Goal: Transaction & Acquisition: Download file/media

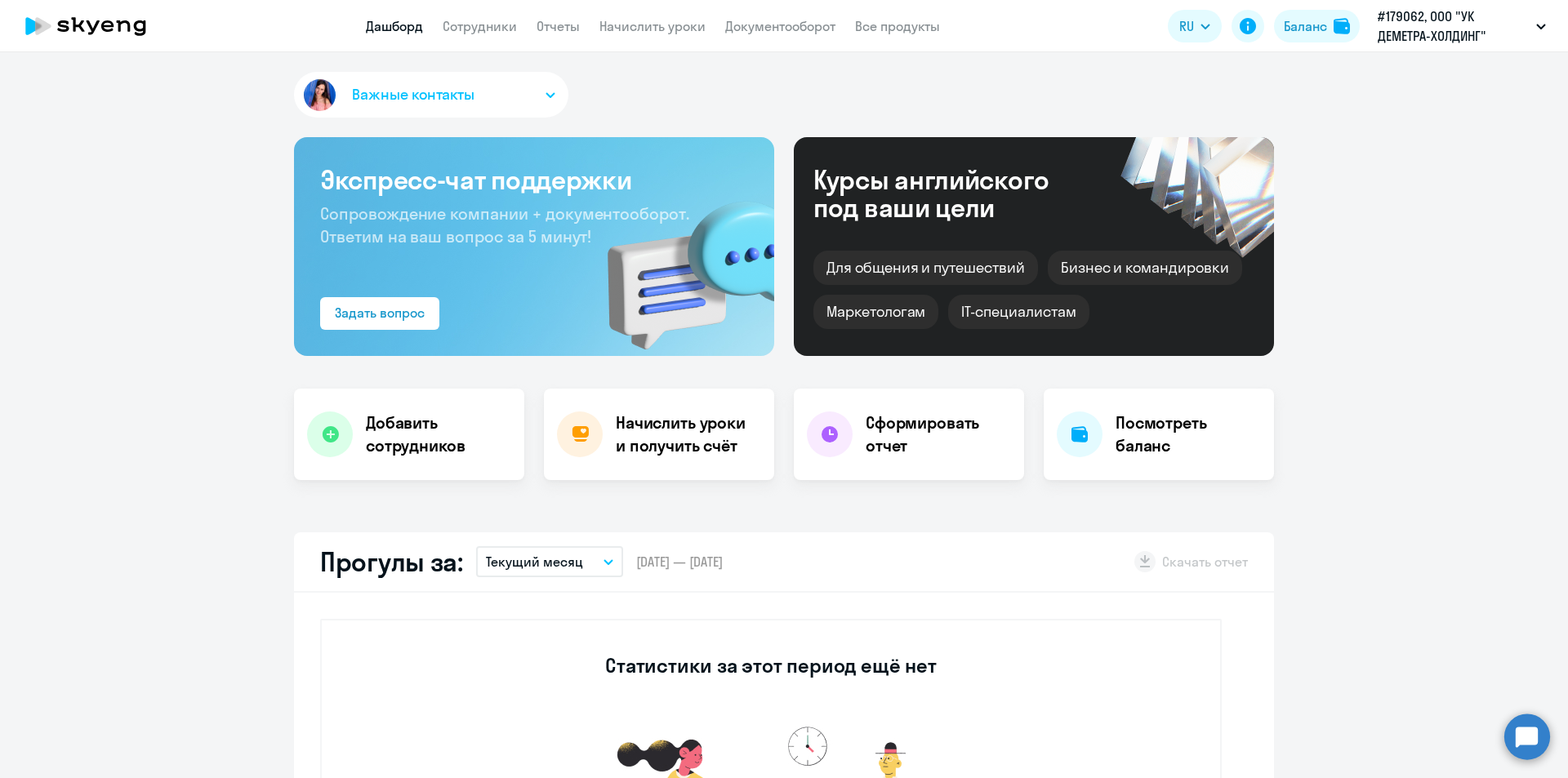
select select "30"
click at [1292, 20] on div "Баланс" at bounding box center [1306, 26] width 44 height 20
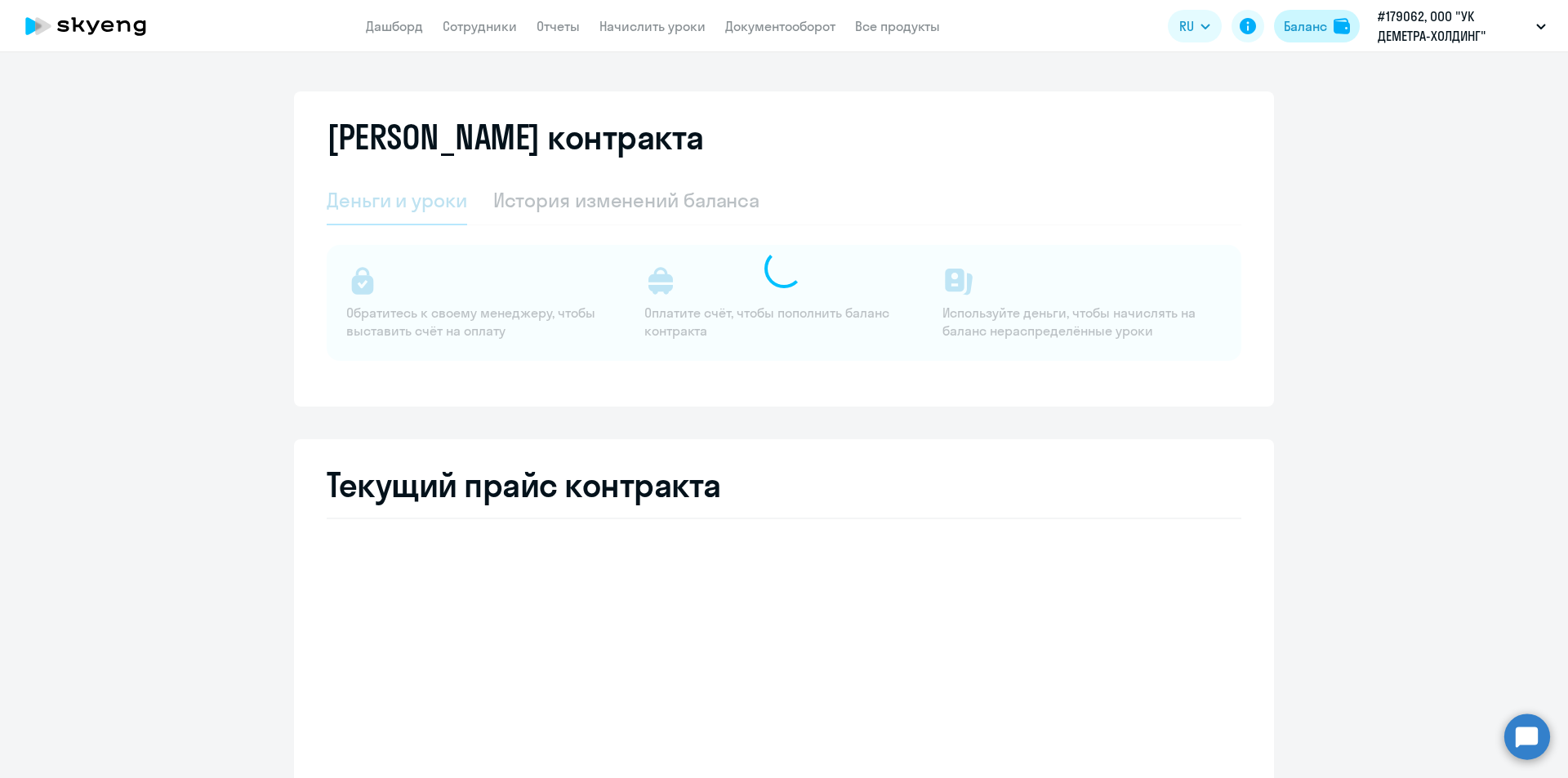
select select "english_adult_not_native_speaker"
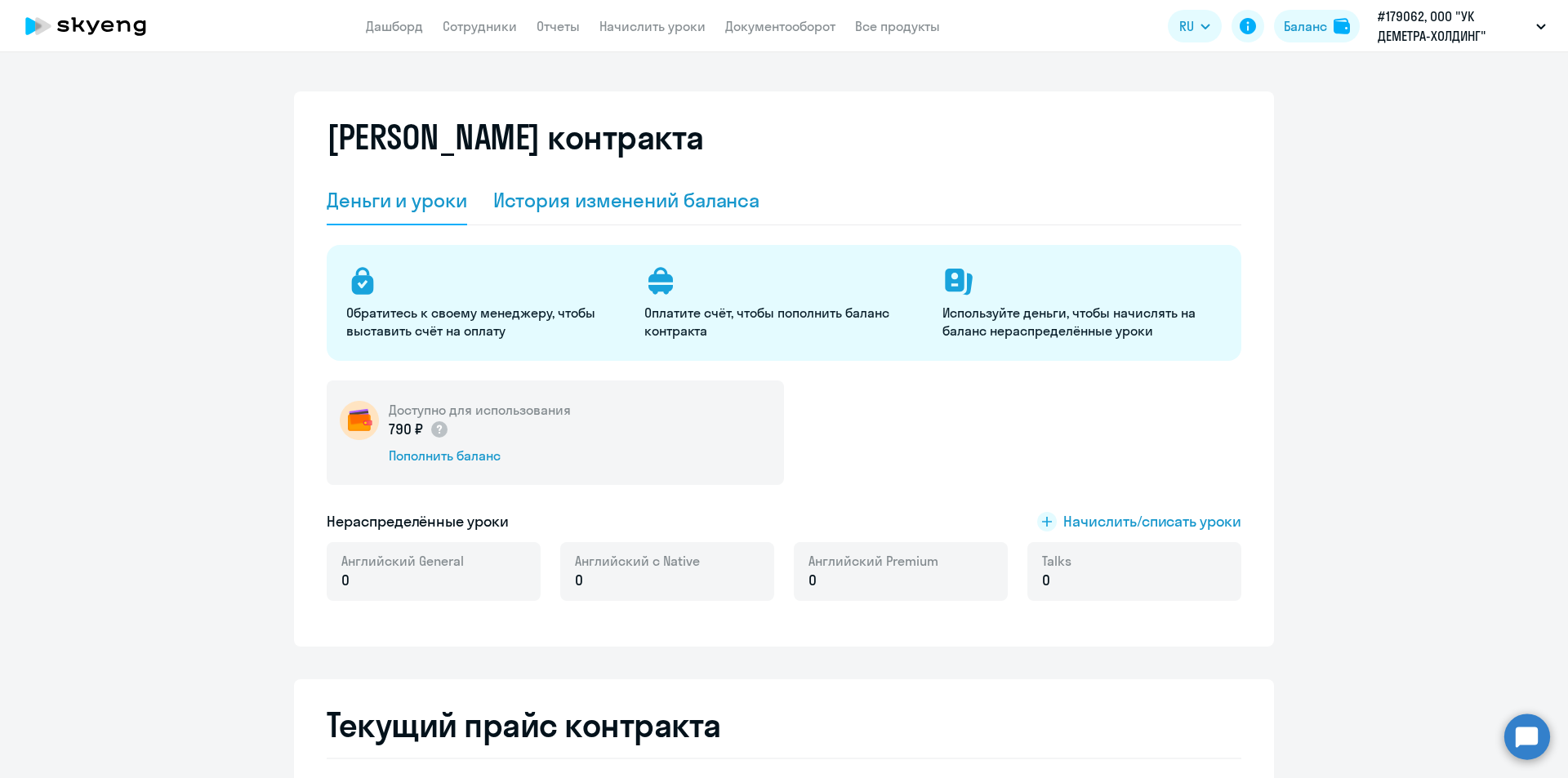
click at [595, 196] on div "История изменений баланса" at bounding box center [626, 200] width 267 height 26
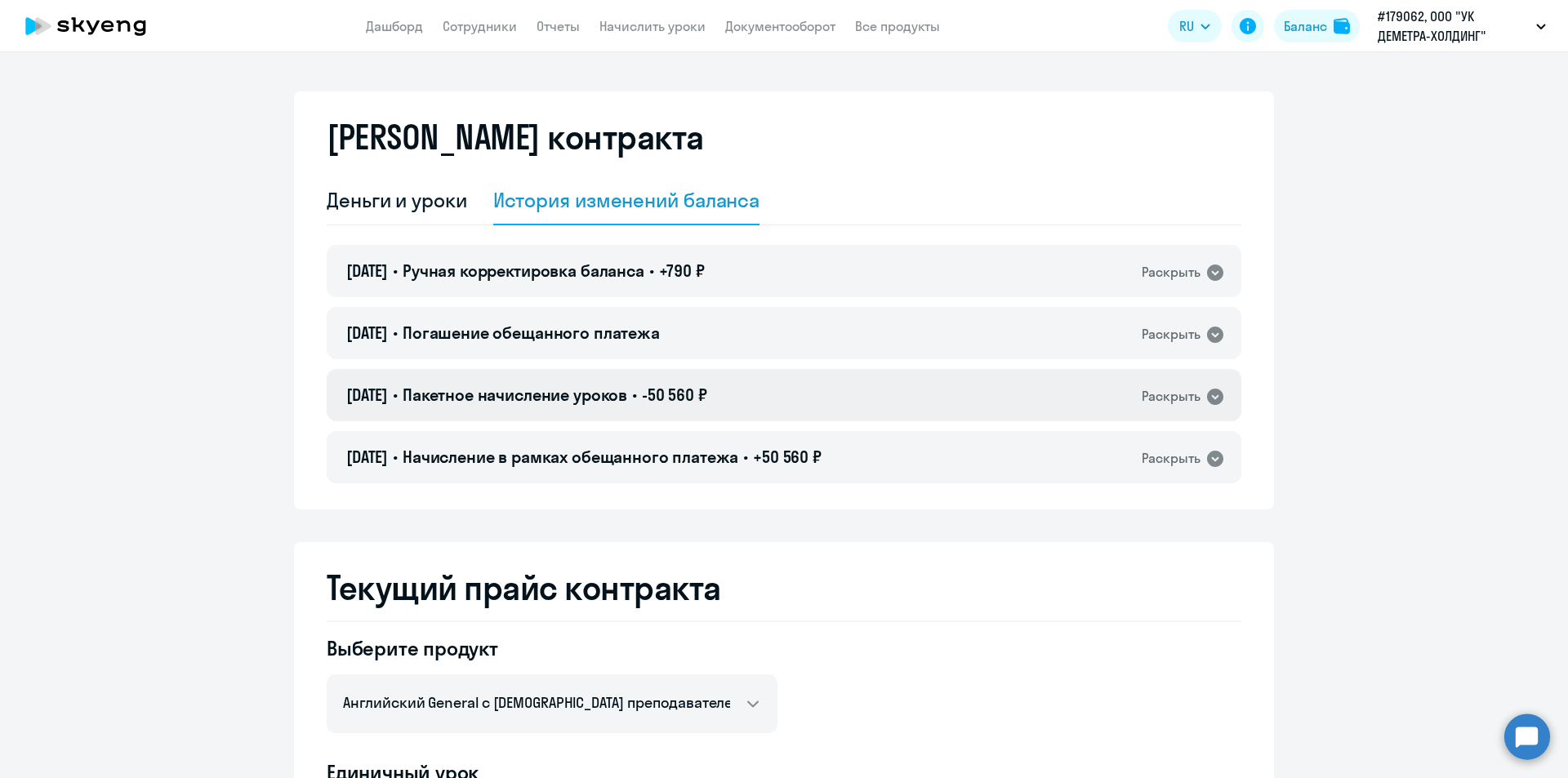
click at [1206, 395] on icon at bounding box center [1215, 397] width 20 height 20
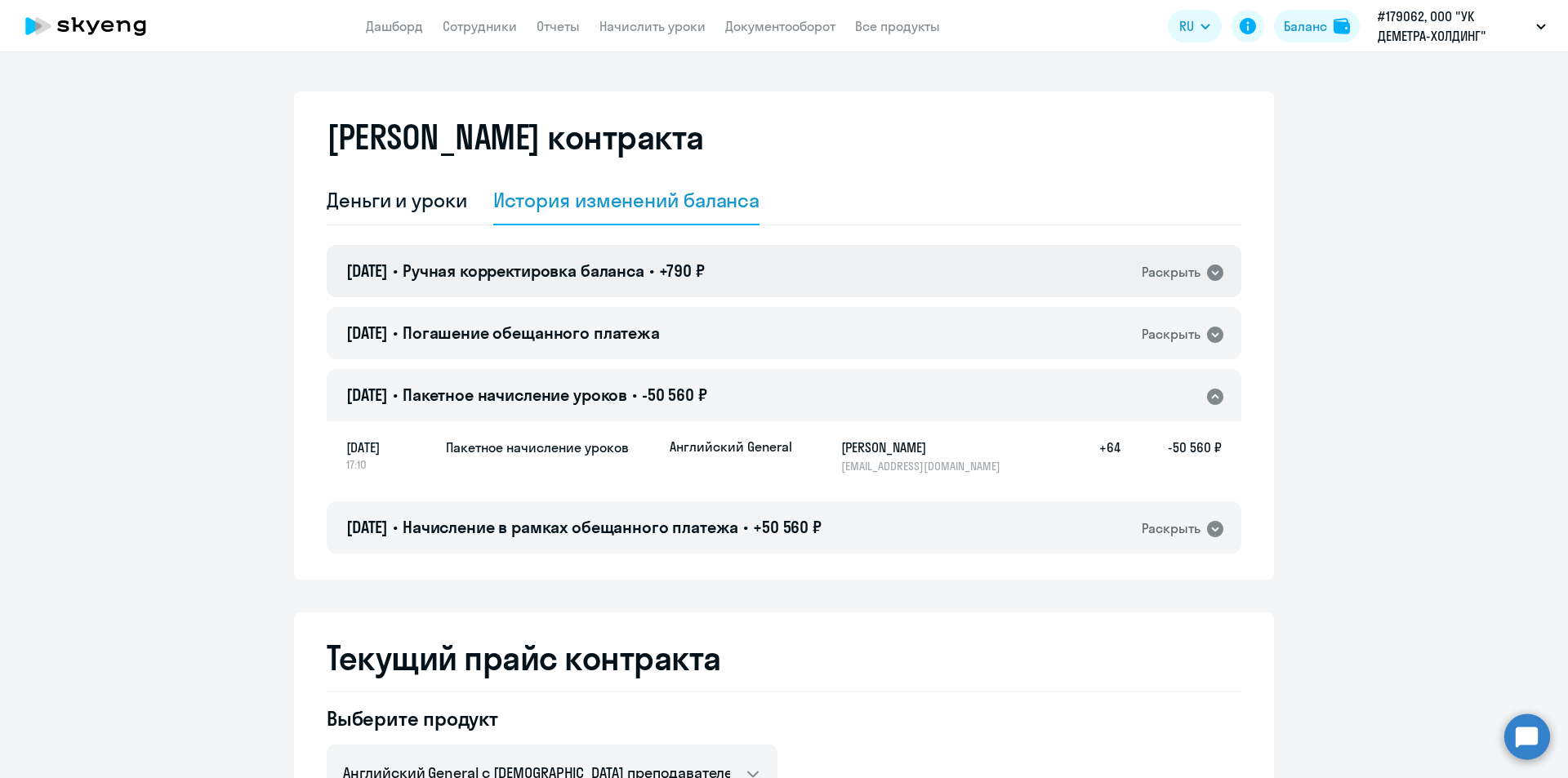
click at [1209, 270] on icon at bounding box center [1215, 272] width 16 height 16
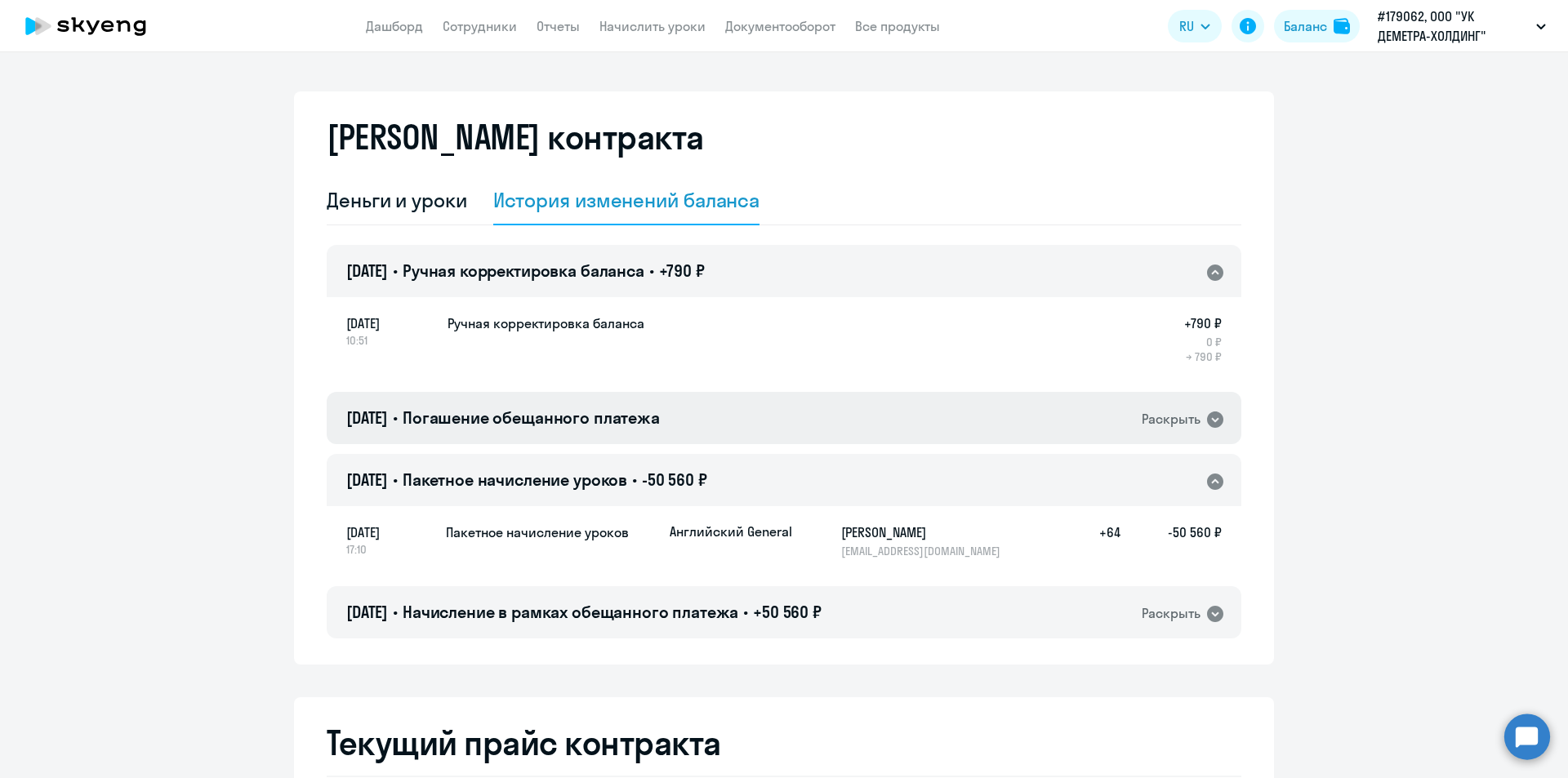
click at [1209, 415] on icon at bounding box center [1215, 420] width 16 height 16
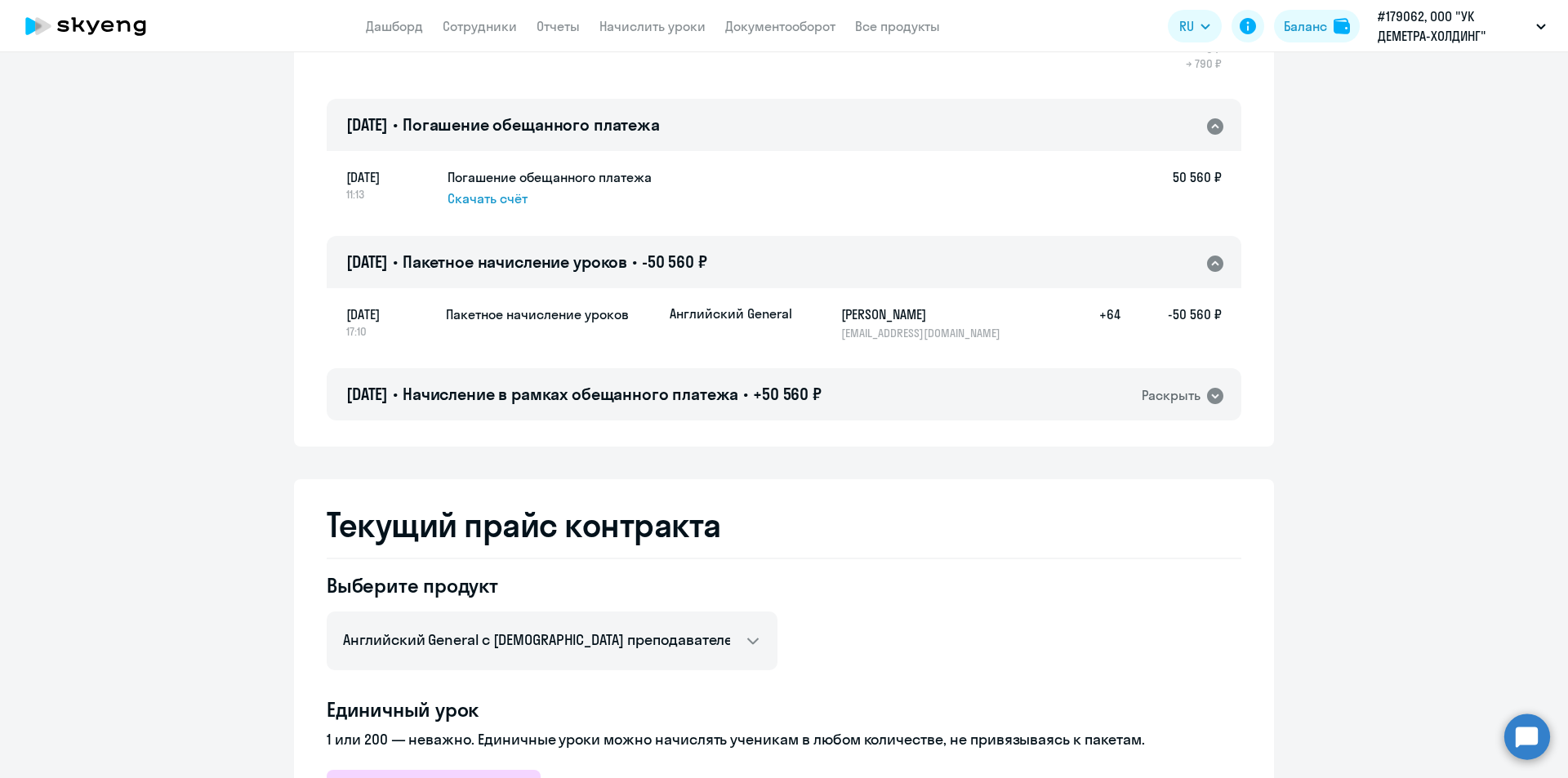
scroll to position [319, 0]
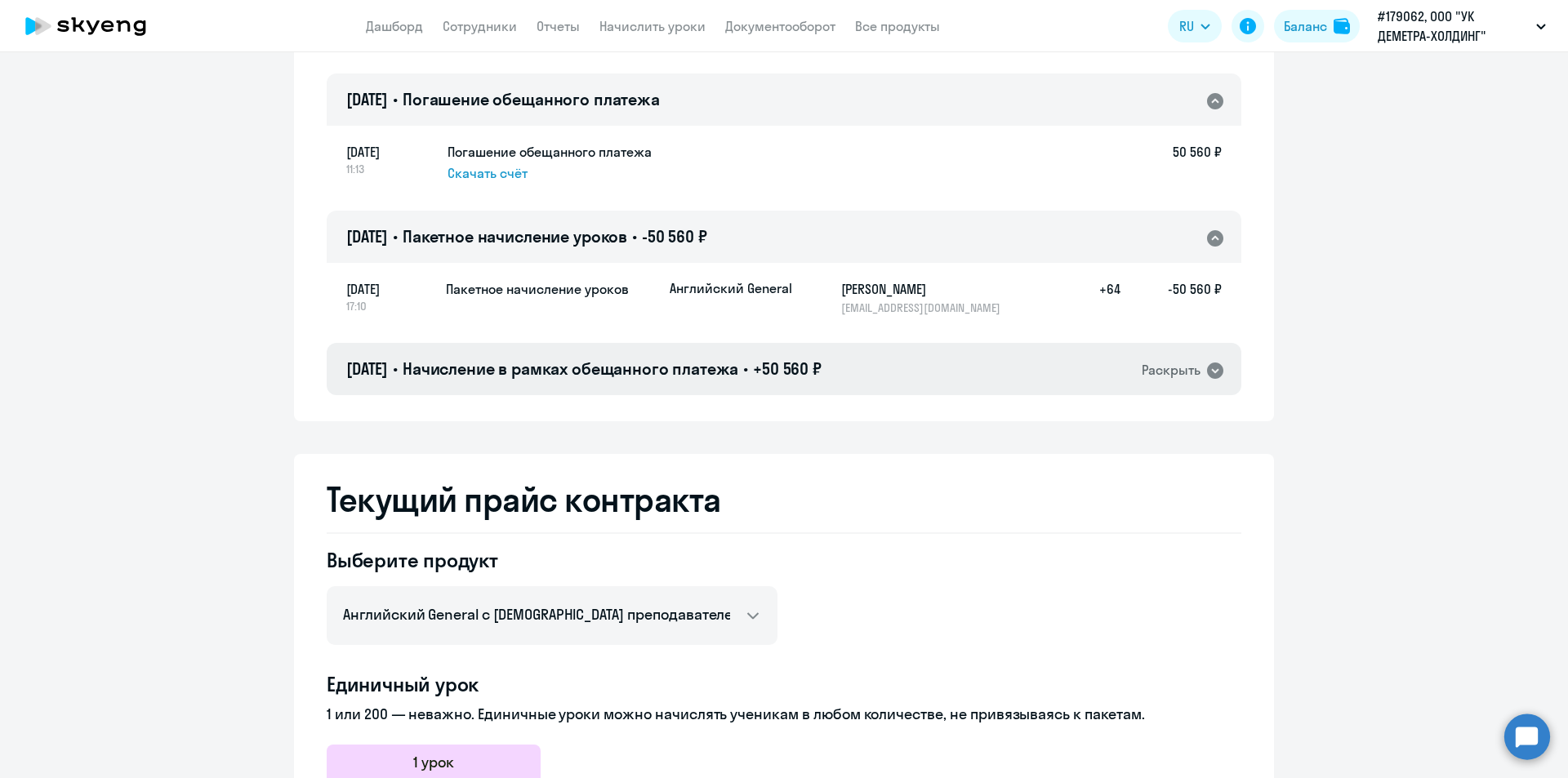
click at [1207, 368] on icon at bounding box center [1215, 371] width 16 height 16
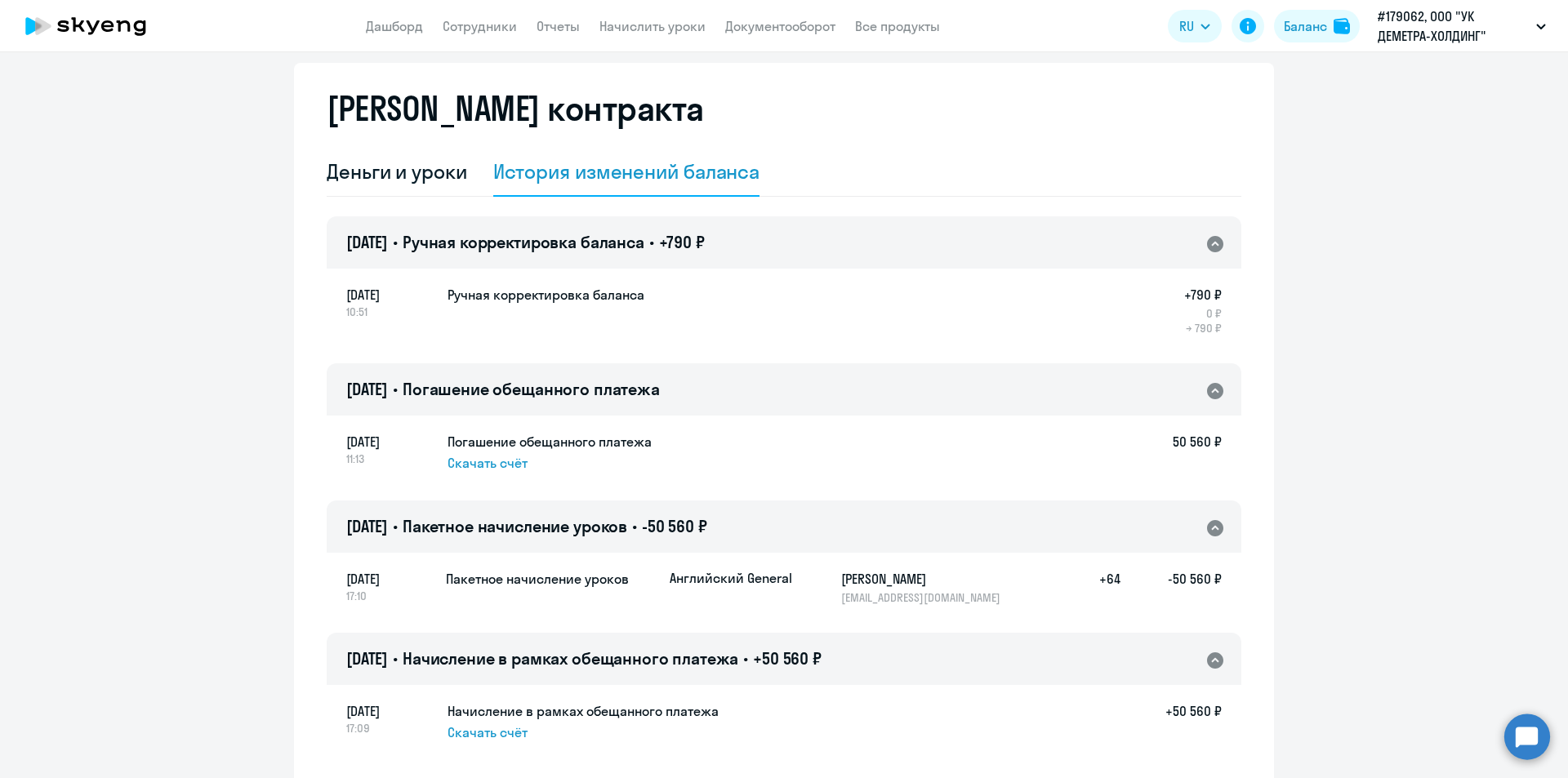
scroll to position [0, 0]
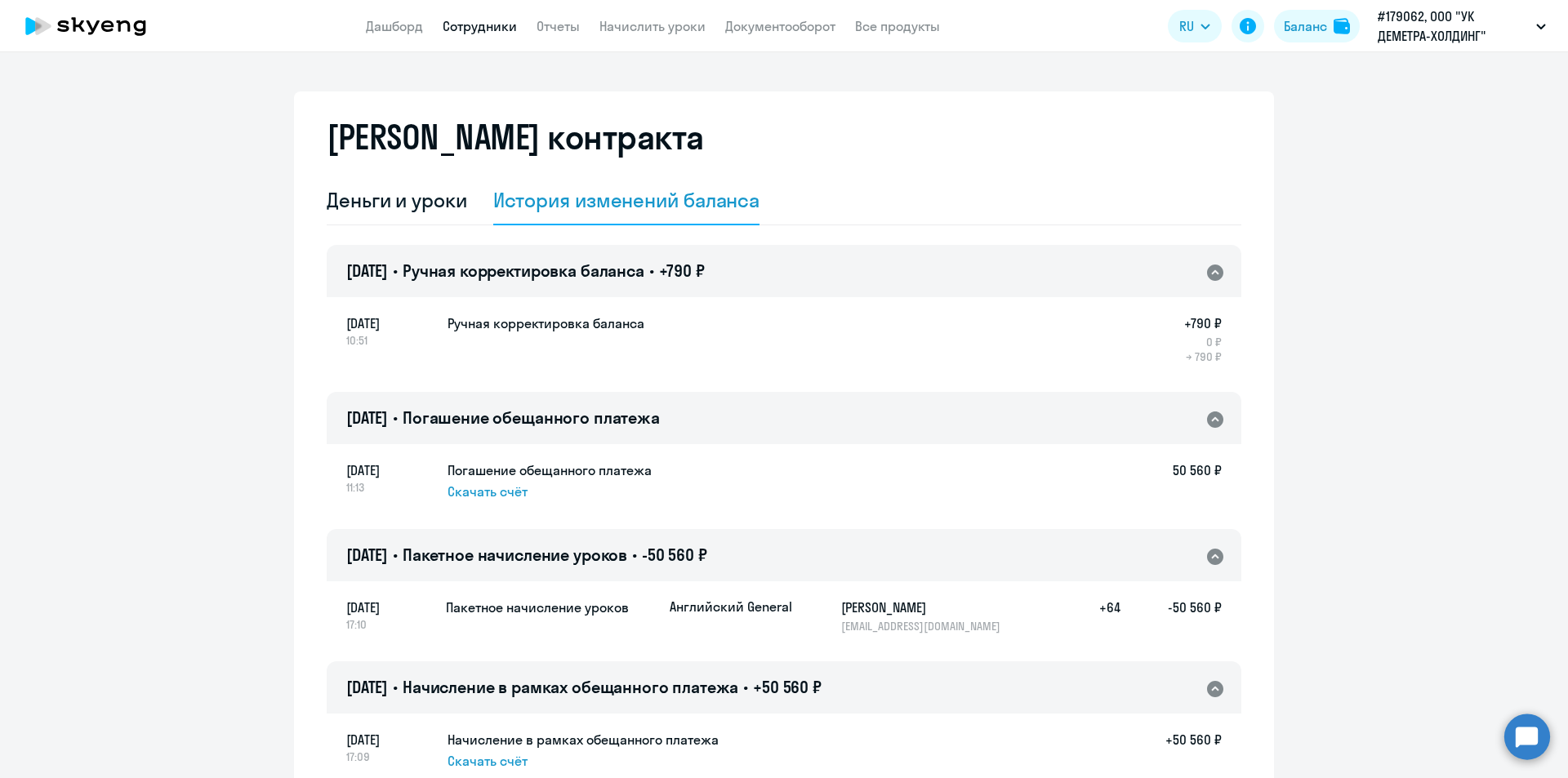
click at [481, 23] on link "Сотрудники" at bounding box center [480, 26] width 75 height 16
select select "30"
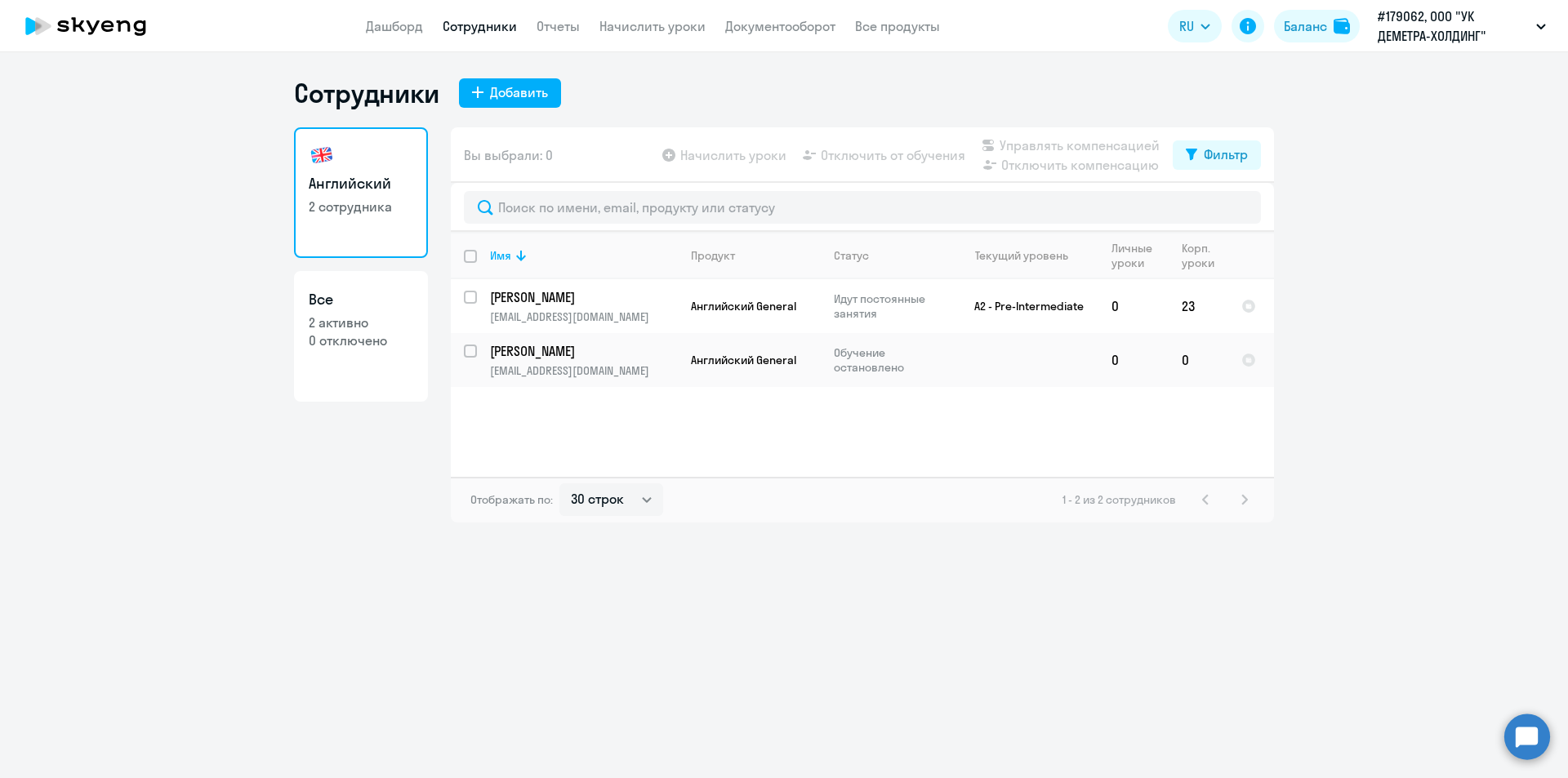
click at [398, 325] on p "2 активно" at bounding box center [361, 322] width 105 height 18
select select "30"
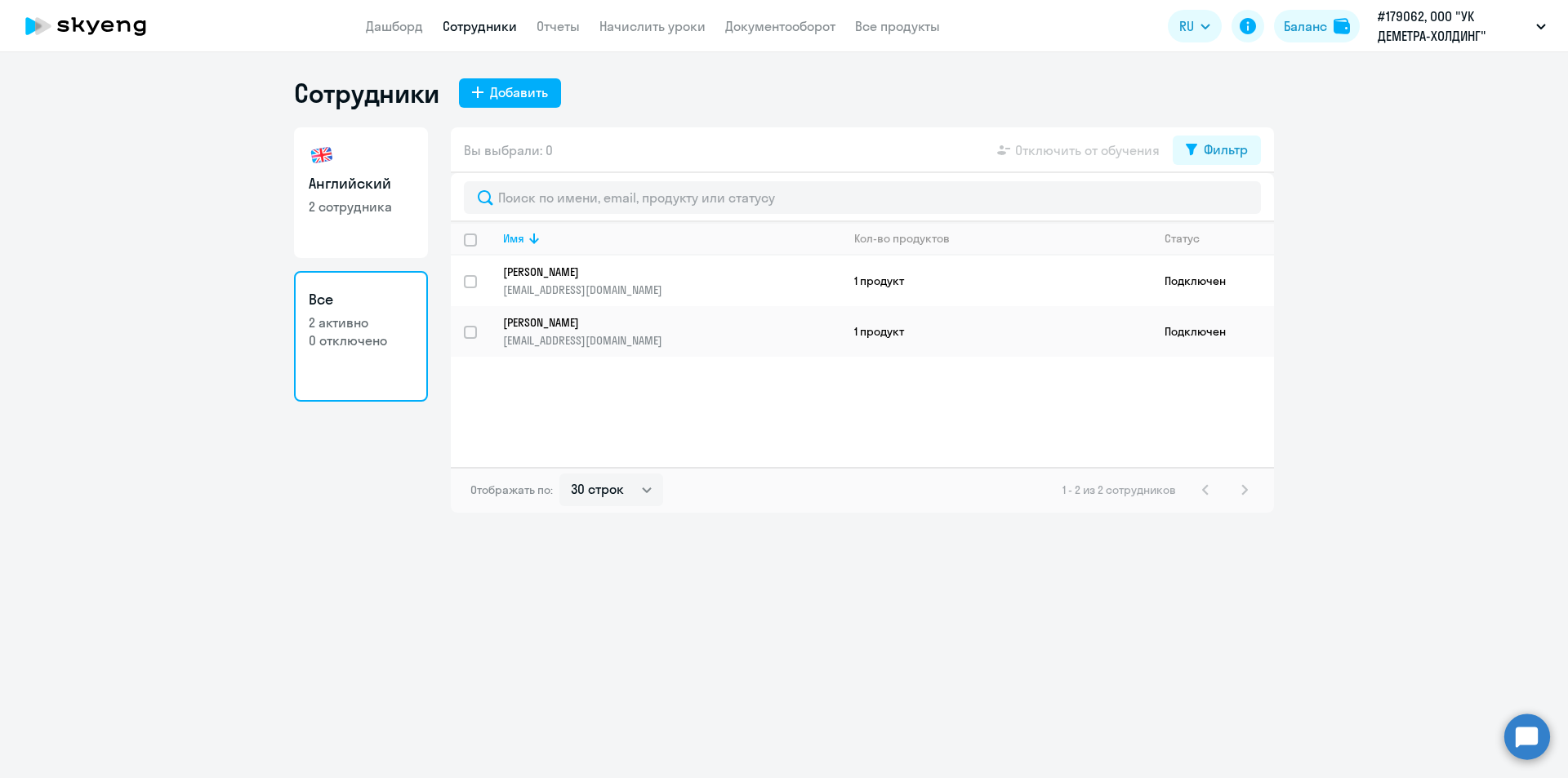
click at [366, 204] on p "2 сотрудника" at bounding box center [361, 207] width 105 height 18
select select "30"
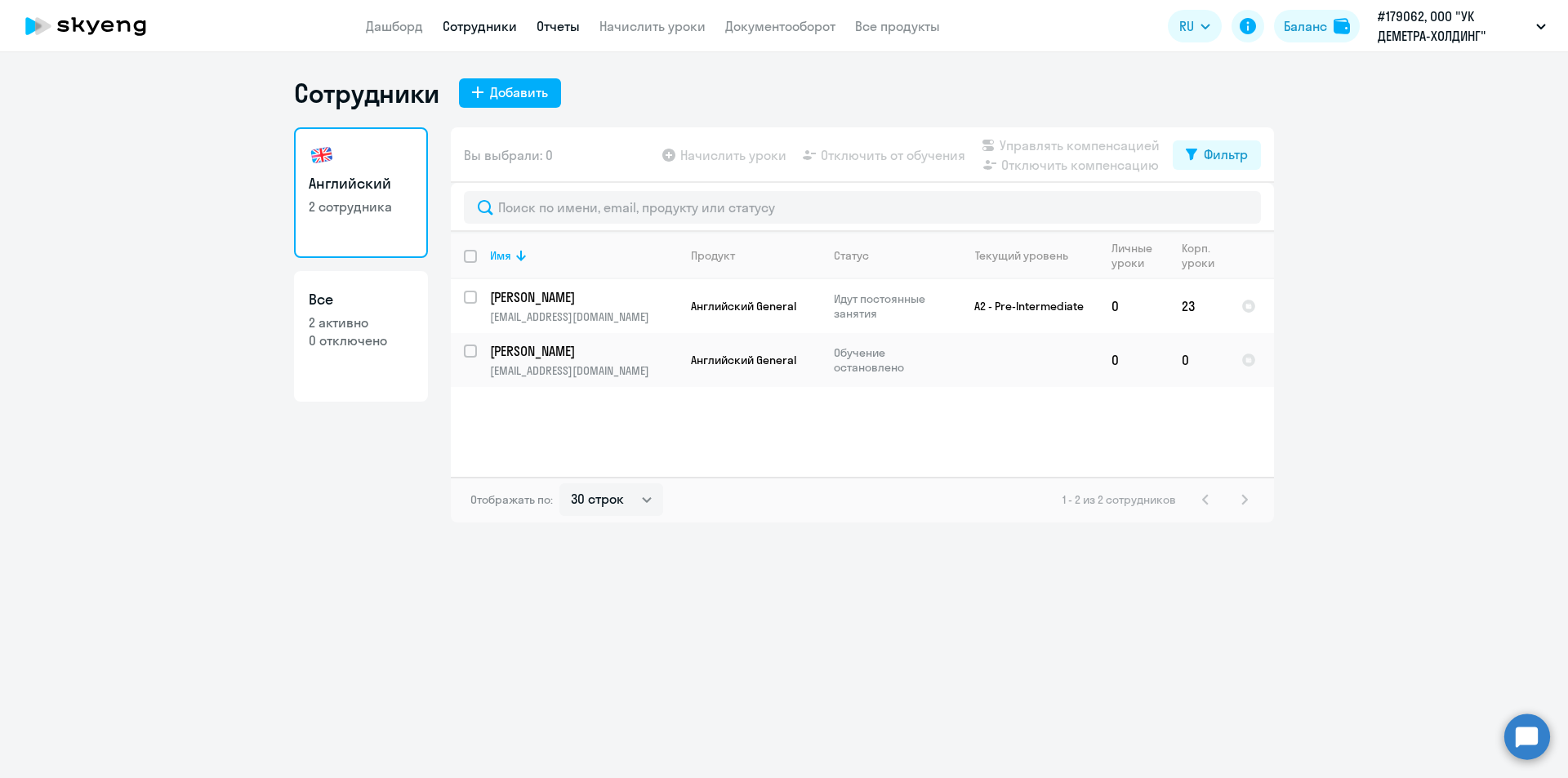
click at [567, 27] on link "Отчеты" at bounding box center [559, 26] width 44 height 16
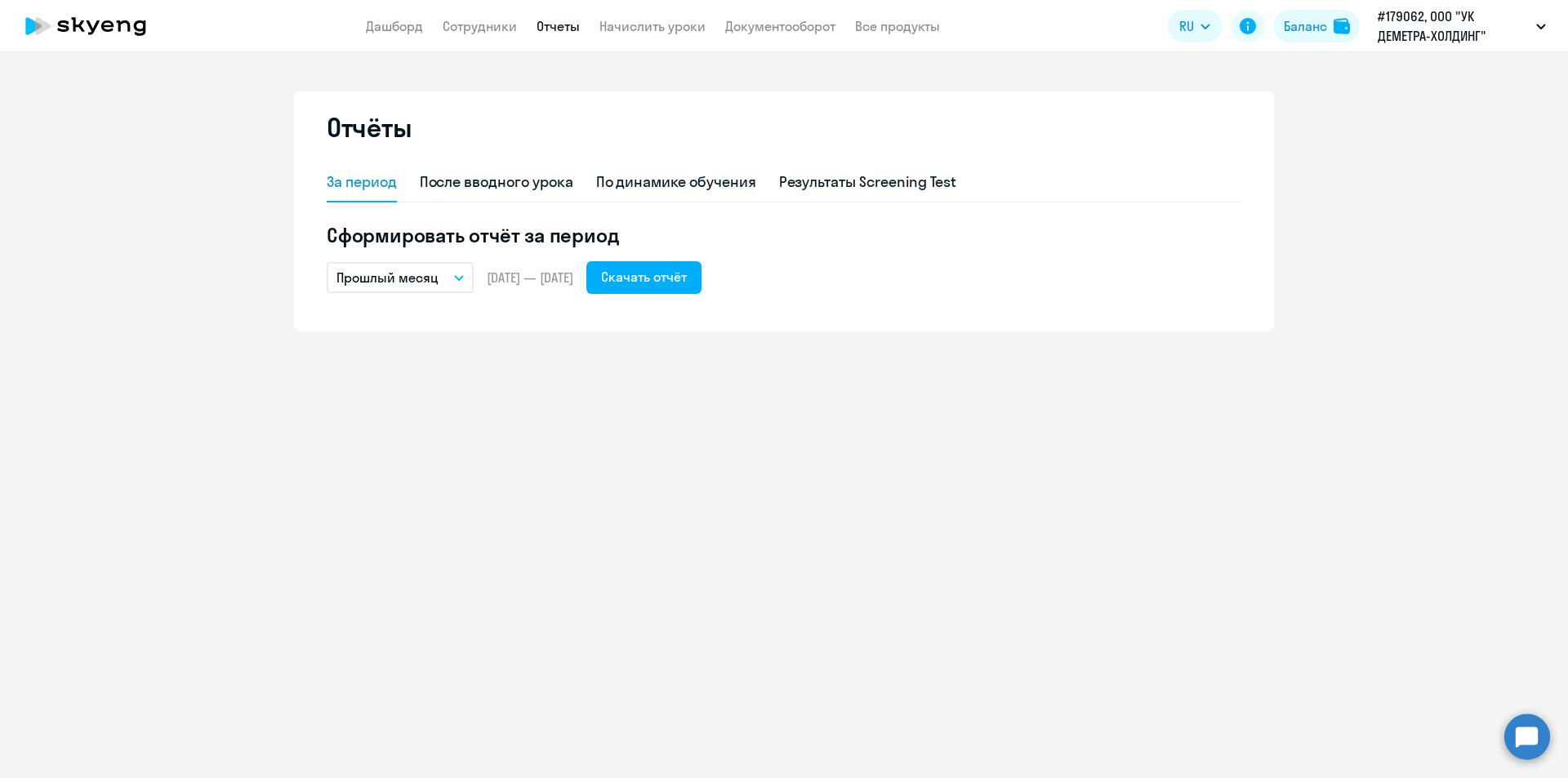
click at [458, 275] on icon "button" at bounding box center [458, 278] width 10 height 5
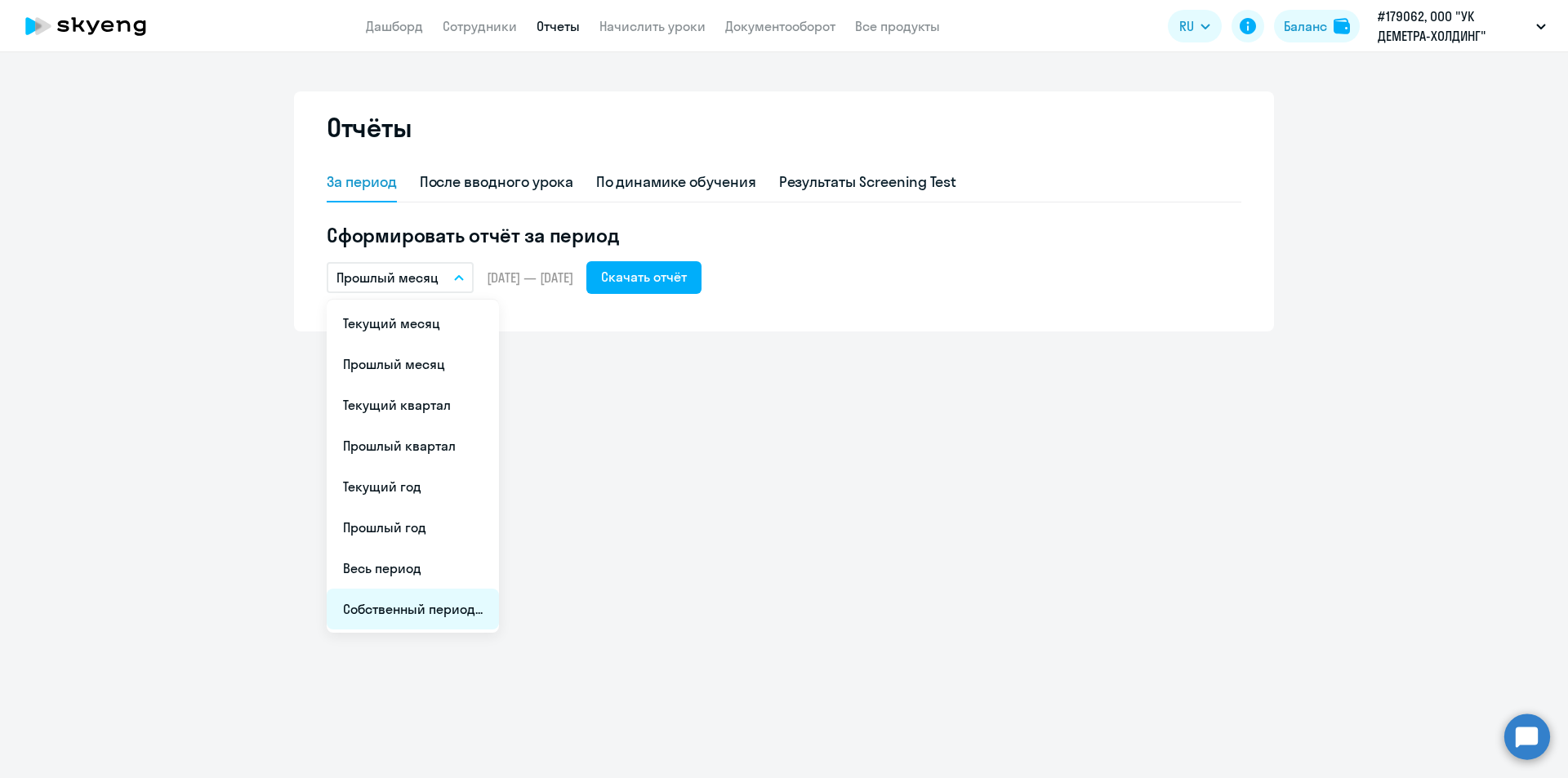
click at [442, 608] on li "Собственный период..." at bounding box center [413, 609] width 172 height 41
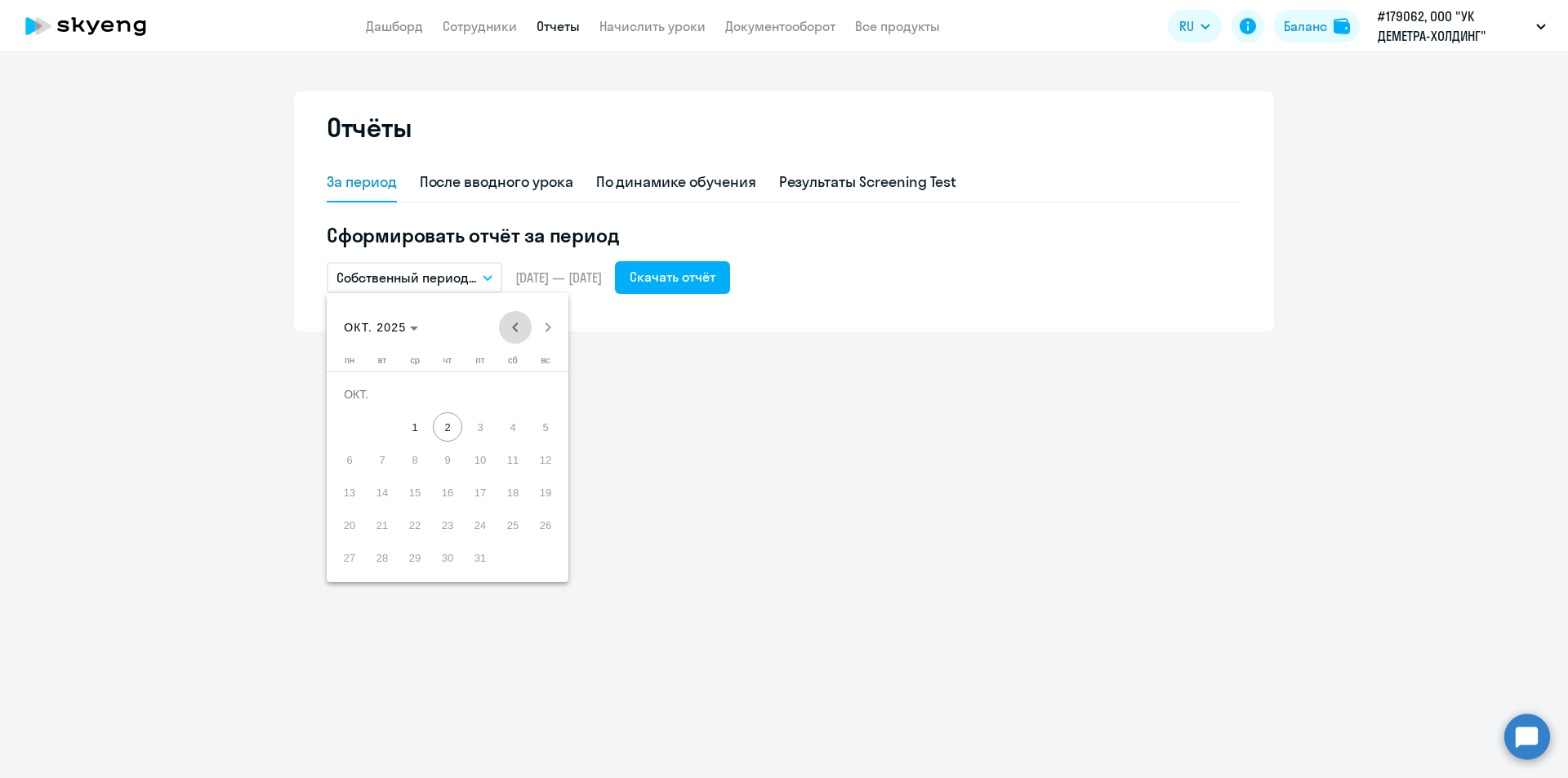
click at [515, 324] on span "Previous month" at bounding box center [516, 327] width 33 height 33
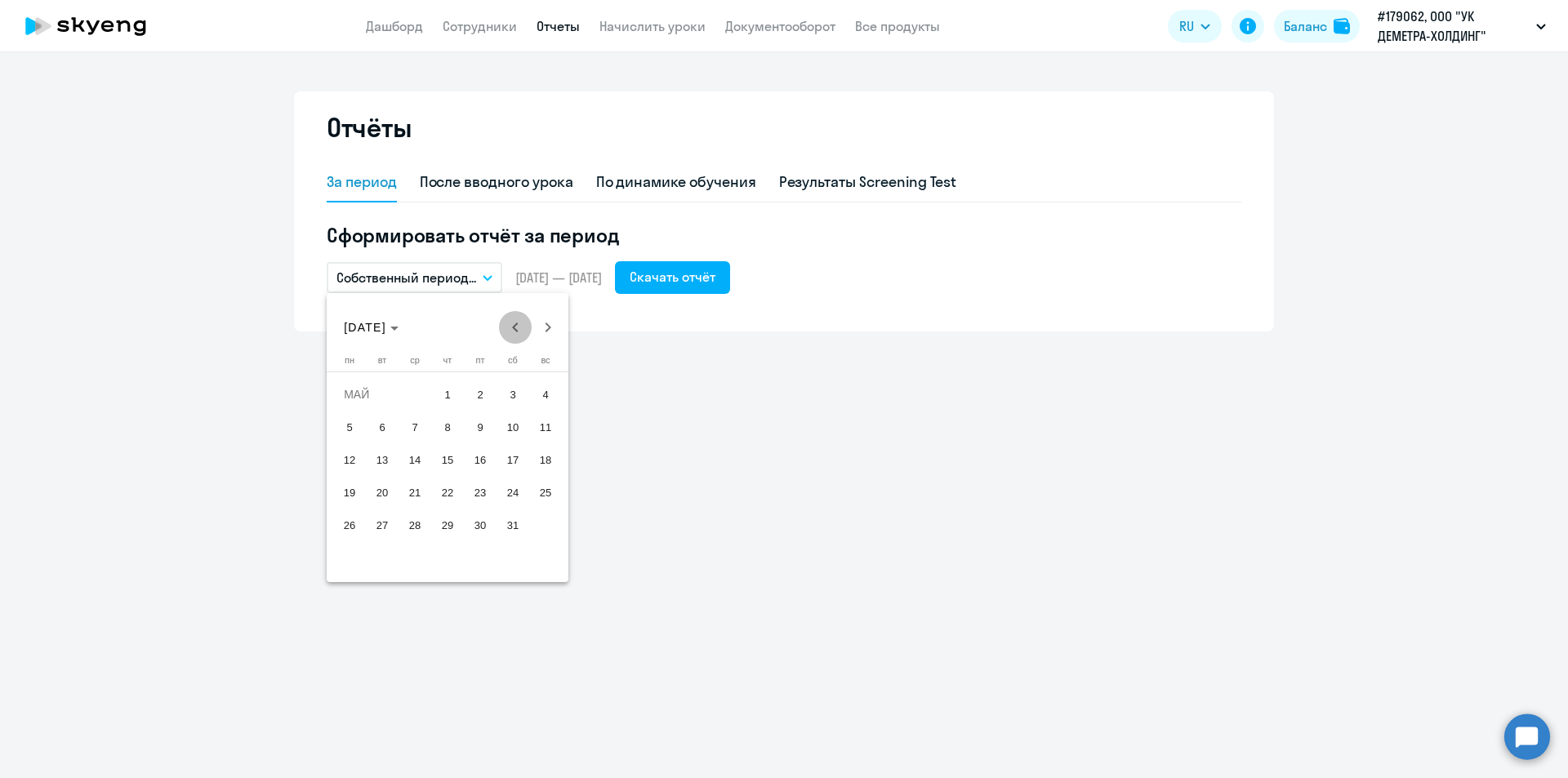
click at [515, 324] on span "Previous month" at bounding box center [516, 327] width 33 height 33
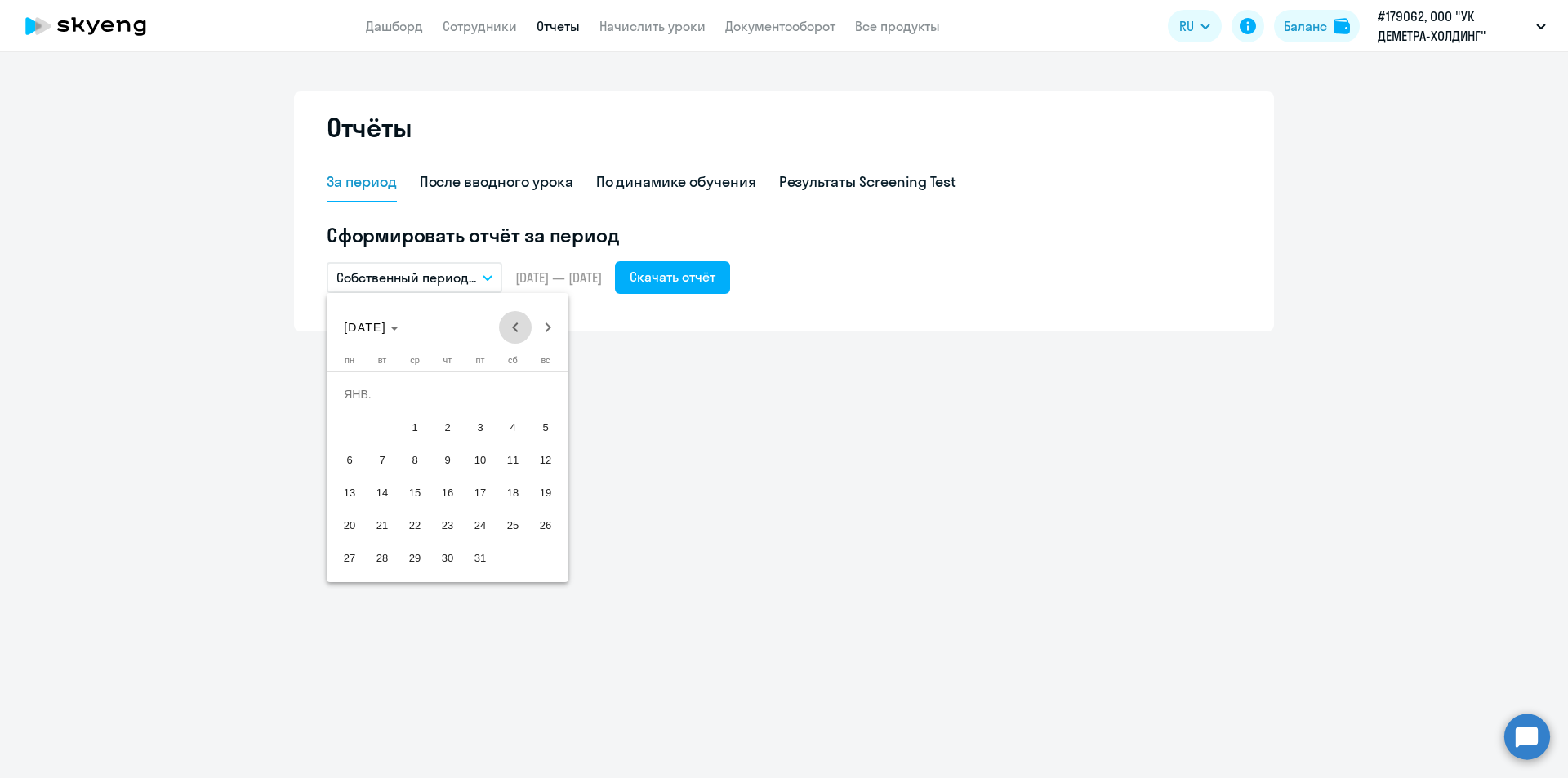
click at [515, 324] on span "Previous month" at bounding box center [516, 327] width 33 height 33
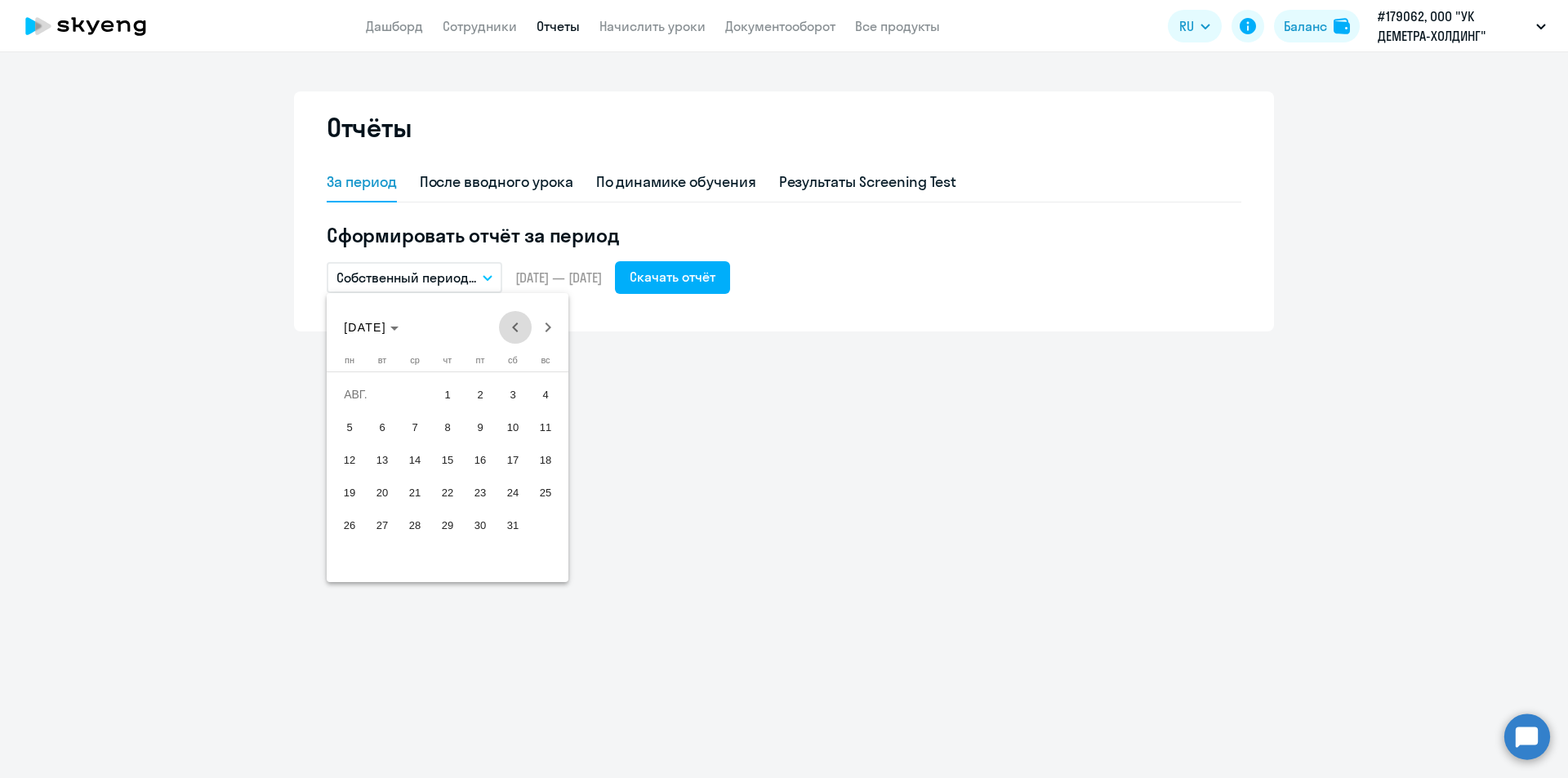
click at [515, 324] on span "Previous month" at bounding box center [516, 327] width 33 height 33
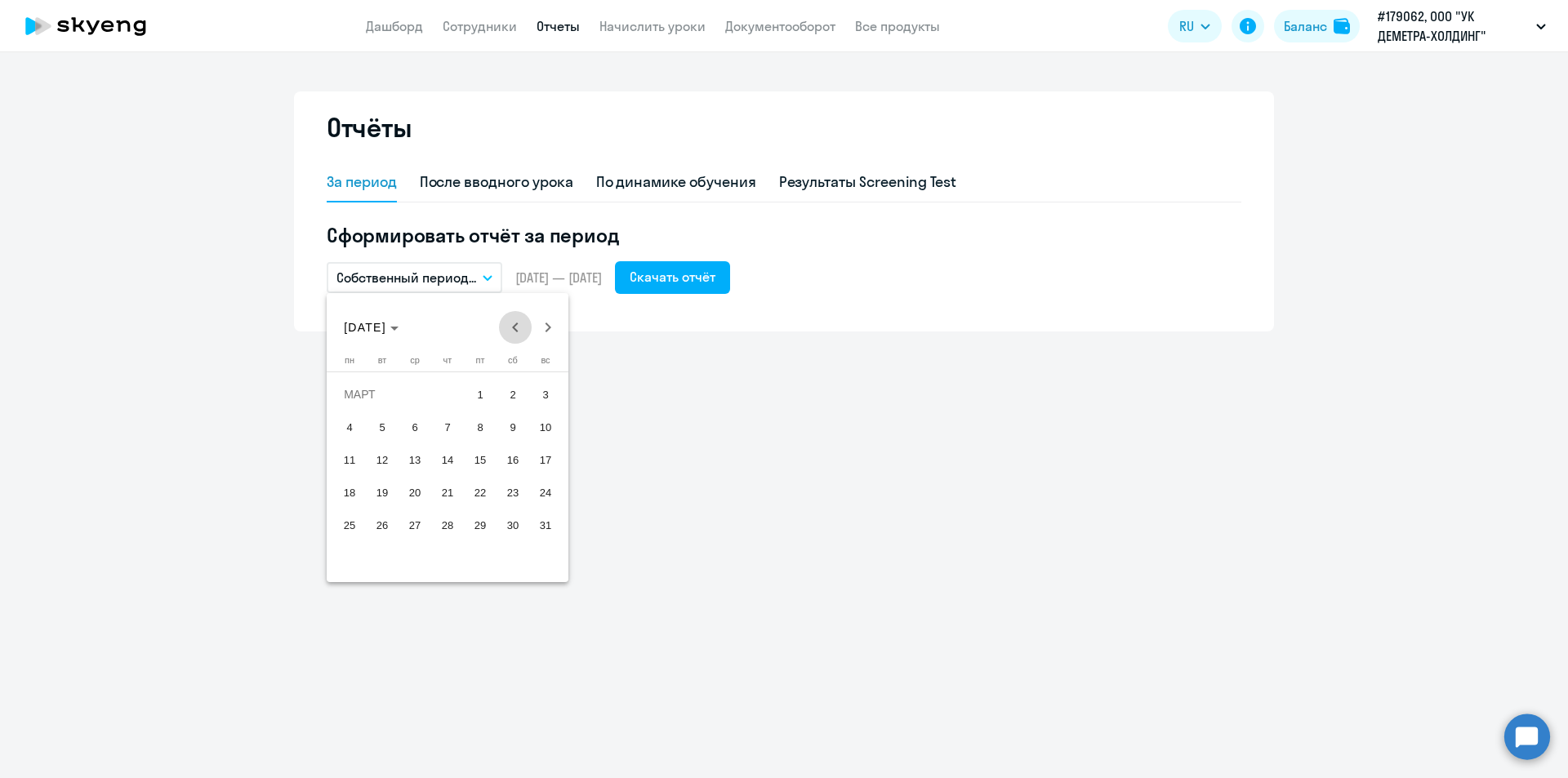
click at [515, 324] on span "Previous month" at bounding box center [516, 327] width 33 height 33
click at [515, 324] on div "[DATE] [DATE]" at bounding box center [447, 327] width 233 height 33
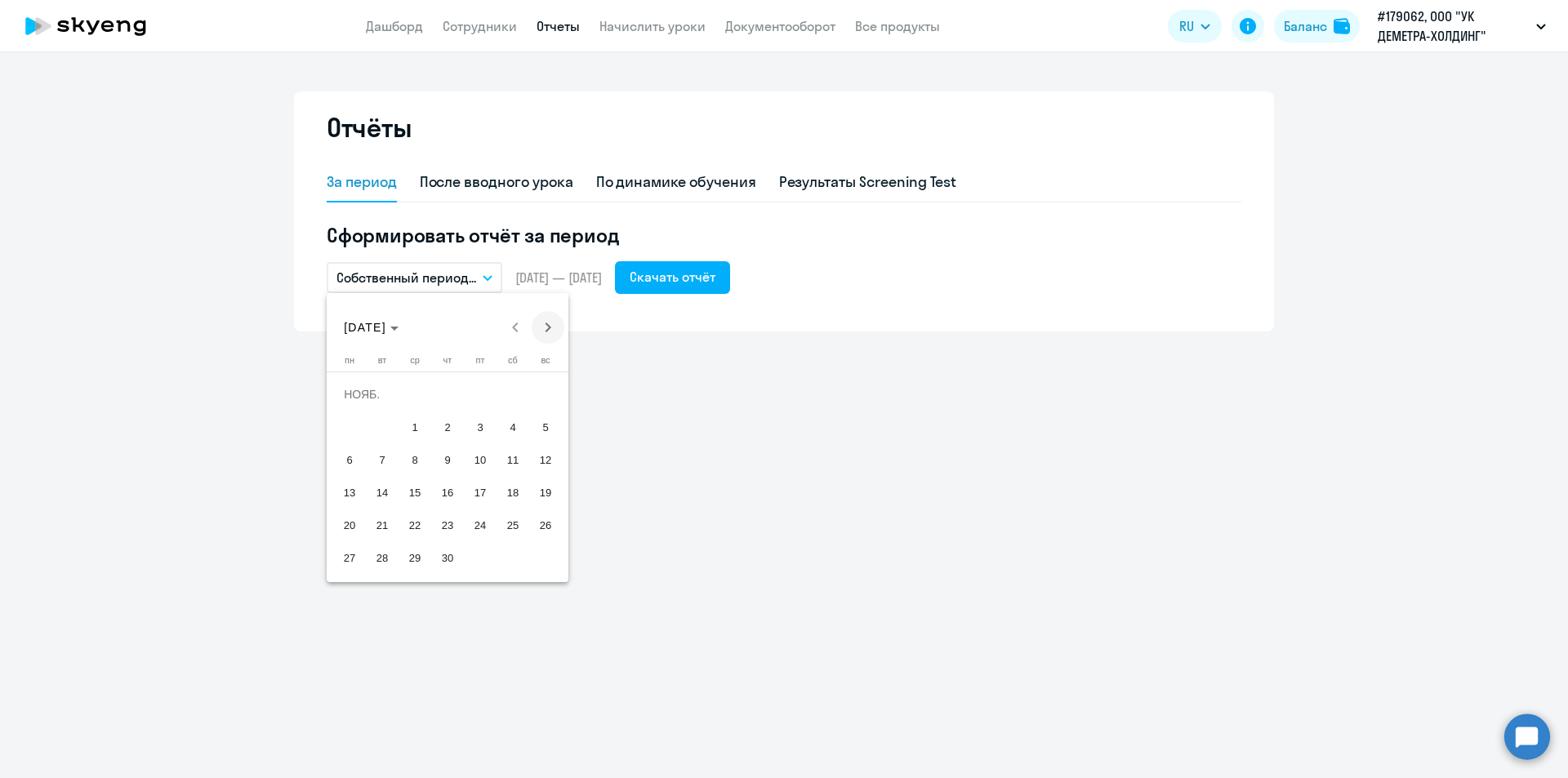
click at [544, 322] on span "Next month" at bounding box center [548, 327] width 33 height 33
click at [516, 325] on span "Previous month" at bounding box center [516, 327] width 33 height 33
click at [420, 422] on span "1" at bounding box center [415, 427] width 29 height 29
click at [415, 425] on span "1" at bounding box center [415, 427] width 29 height 29
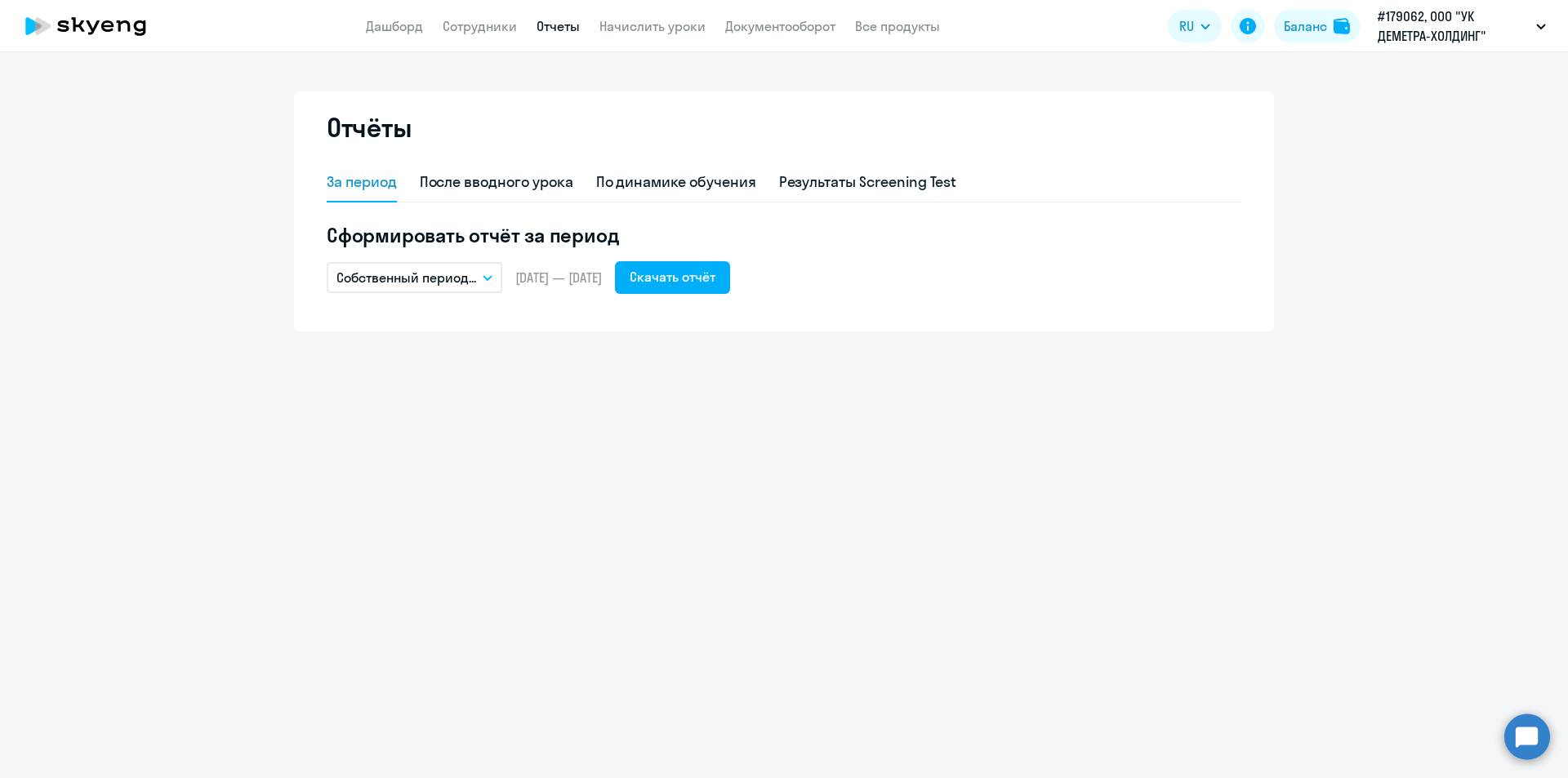
click at [602, 276] on span "[DATE] — [DATE]" at bounding box center [559, 278] width 87 height 18
click at [422, 272] on p "Собственный период..." at bounding box center [405, 278] width 139 height 20
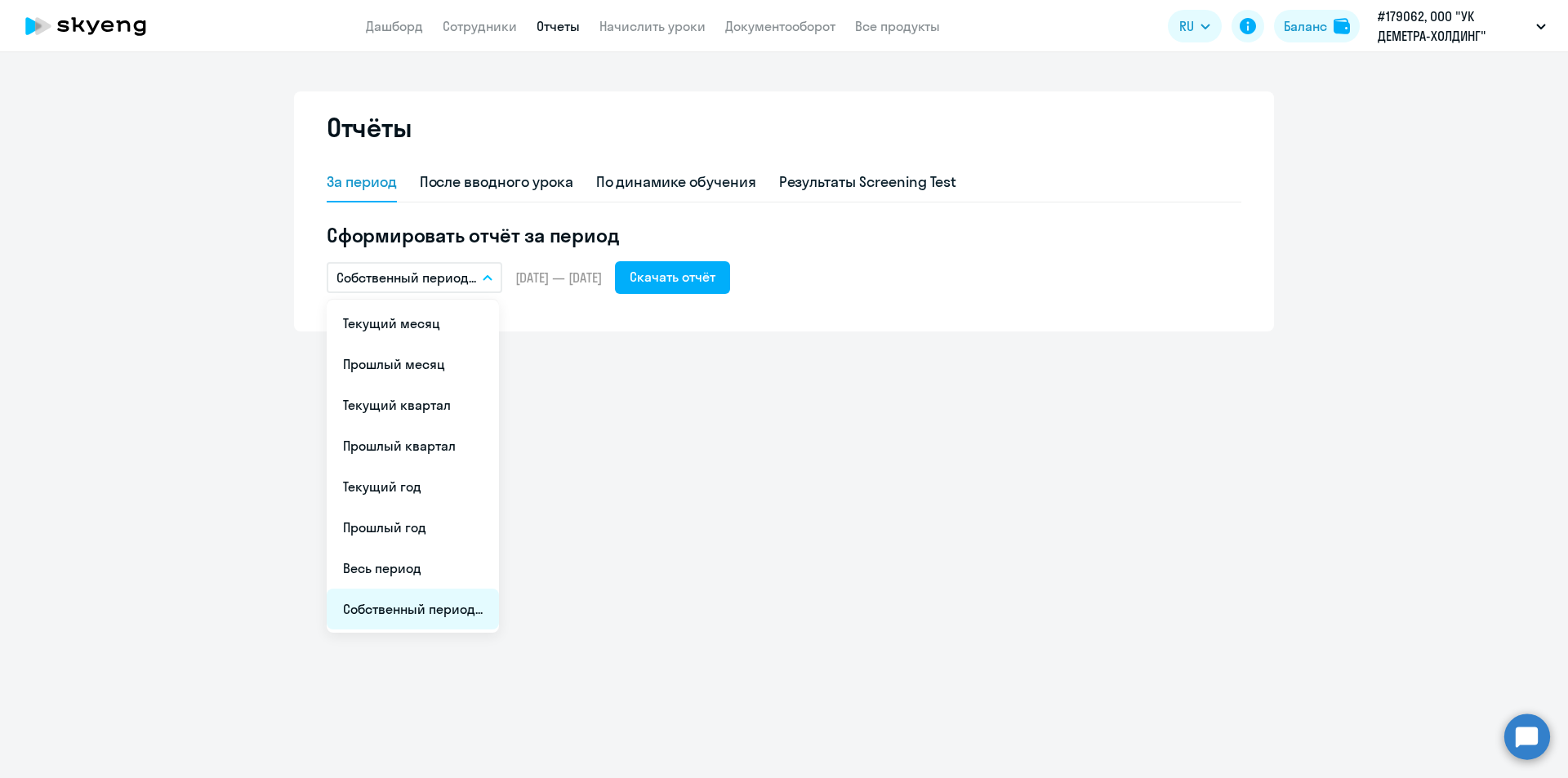
click at [444, 609] on li "Собственный период..." at bounding box center [413, 609] width 172 height 41
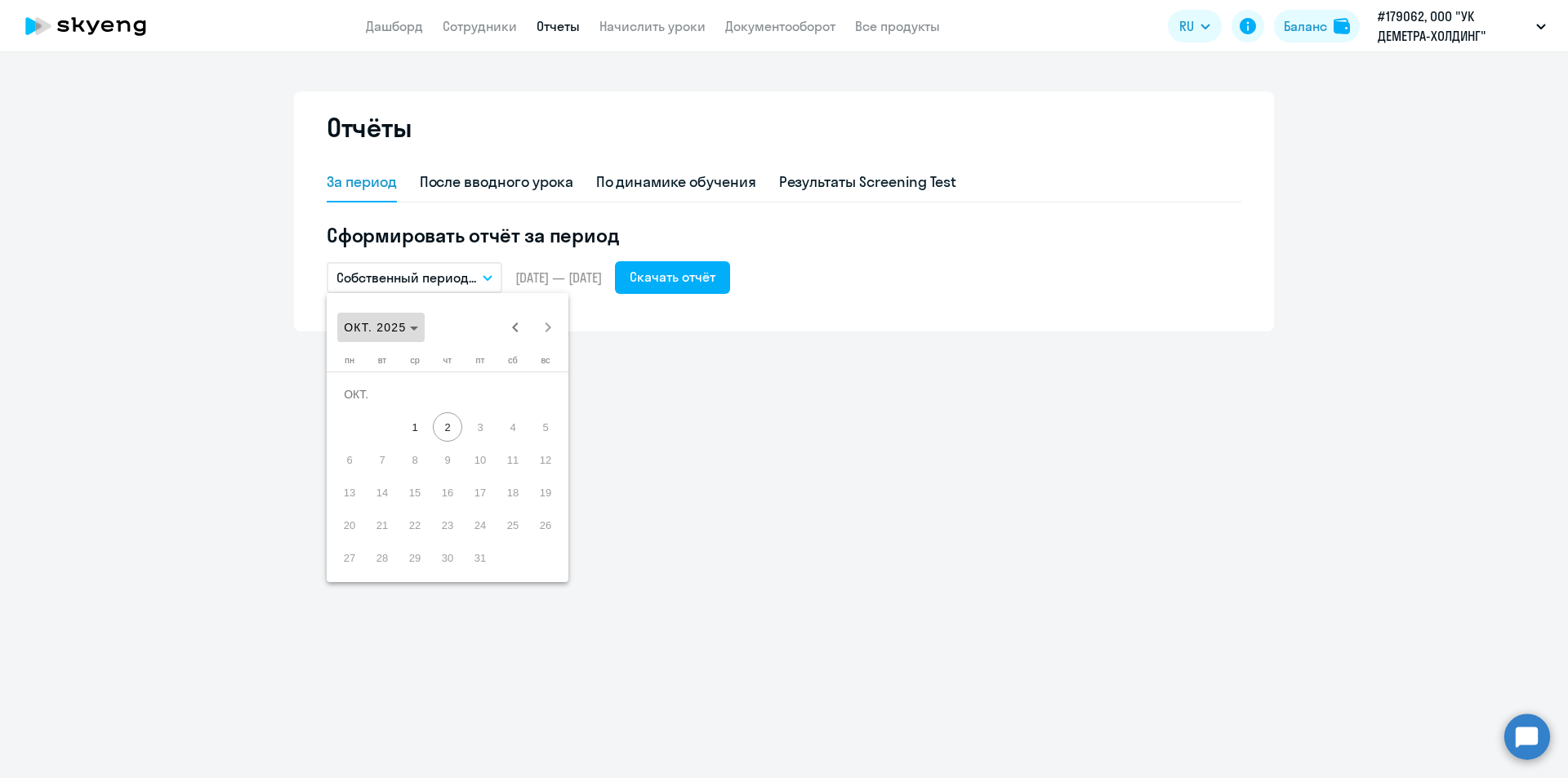
click at [396, 320] on span "Choose month and year" at bounding box center [381, 327] width 87 height 39
click at [416, 539] on span "2023" at bounding box center [419, 541] width 51 height 29
click at [476, 474] on span "НОЯБ." at bounding box center [477, 476] width 51 height 29
click at [398, 322] on span "[DATE]" at bounding box center [371, 327] width 55 height 13
click at [532, 535] on span "2025" at bounding box center [534, 541] width 51 height 29
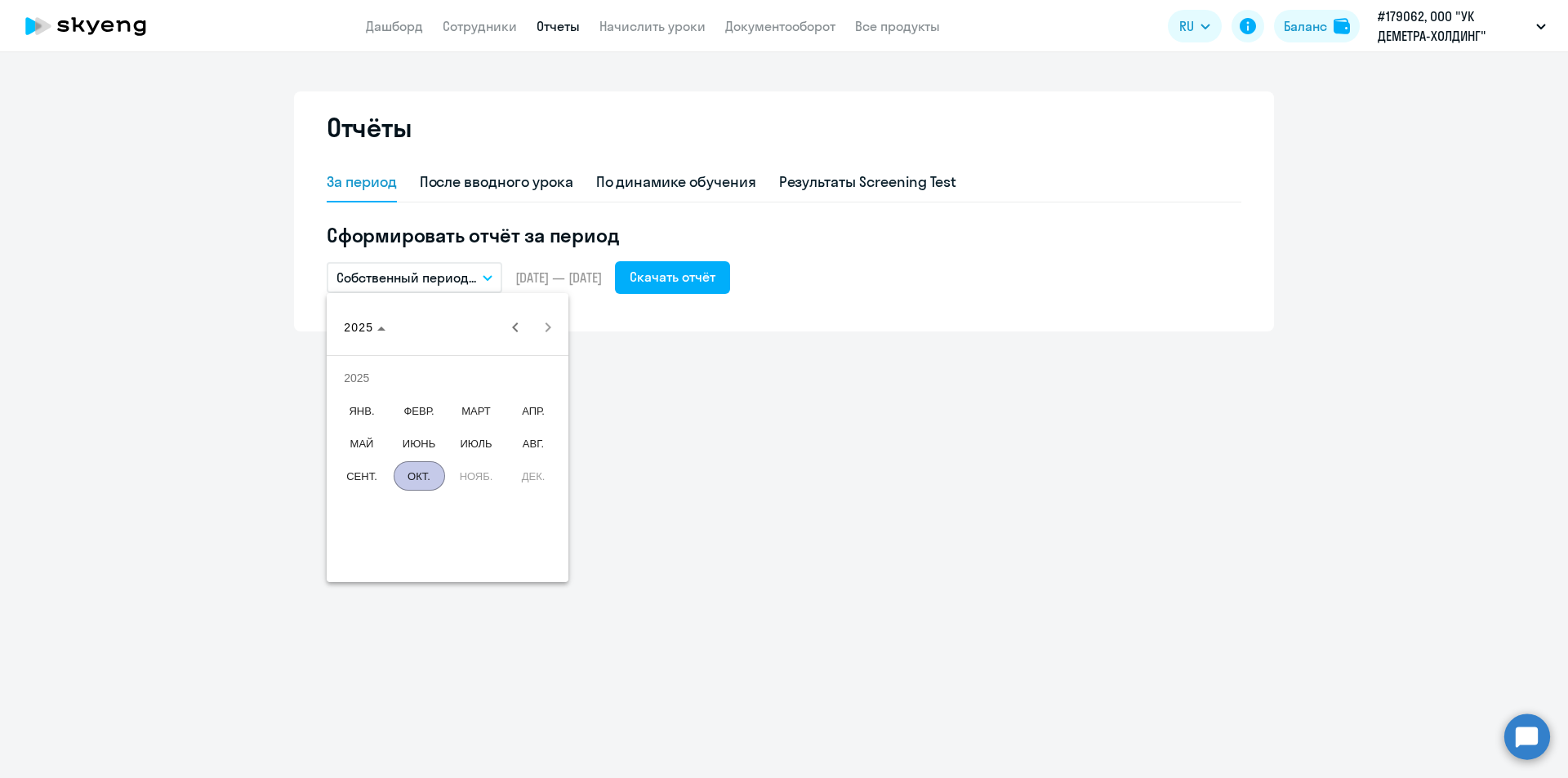
click at [416, 476] on span "ОКТ." at bounding box center [419, 476] width 51 height 29
click at [418, 423] on span "1" at bounding box center [415, 427] width 29 height 29
click at [417, 423] on span "1" at bounding box center [415, 427] width 29 height 29
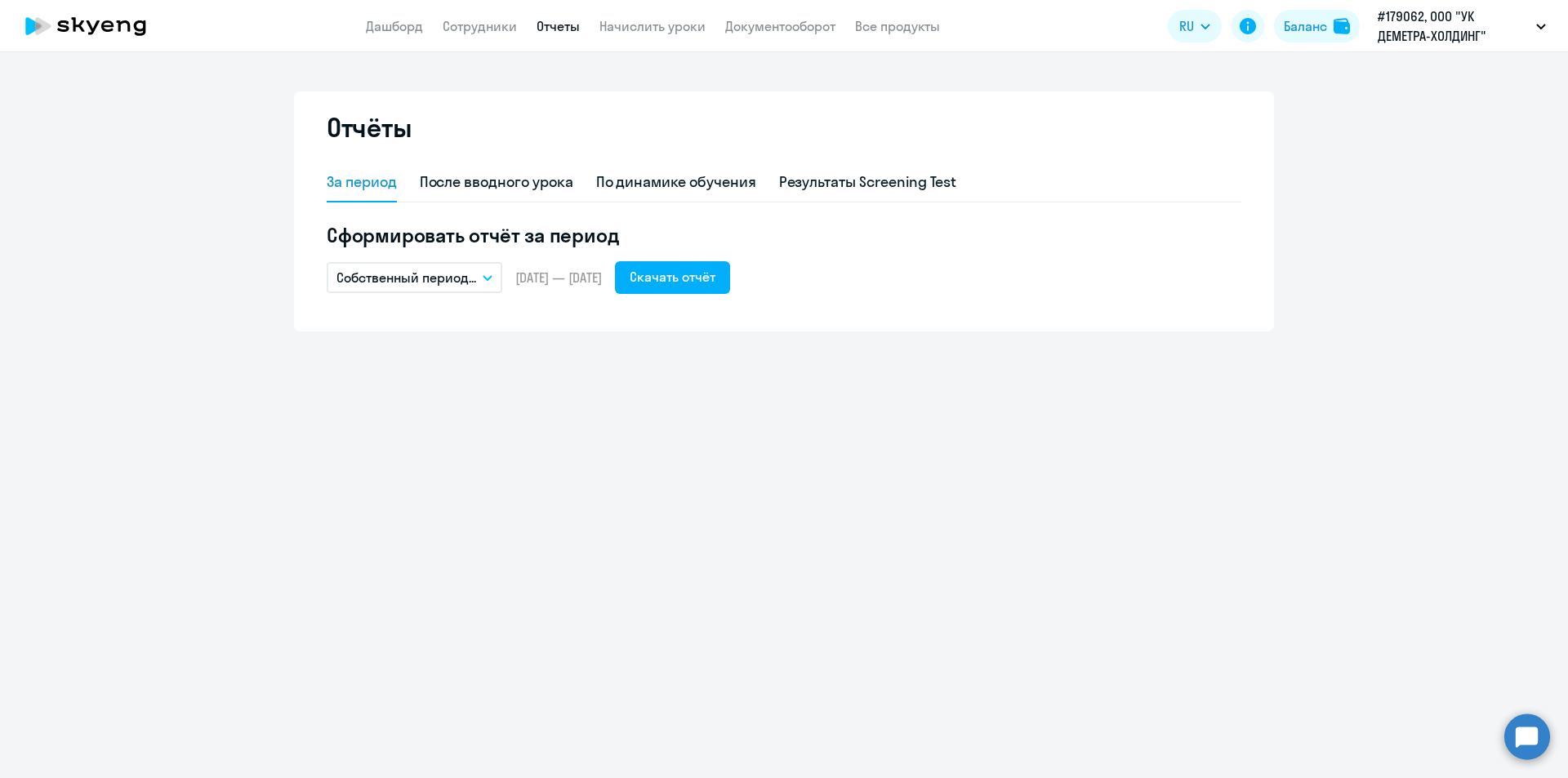
click at [420, 279] on p "Собственный период..." at bounding box center [405, 278] width 139 height 20
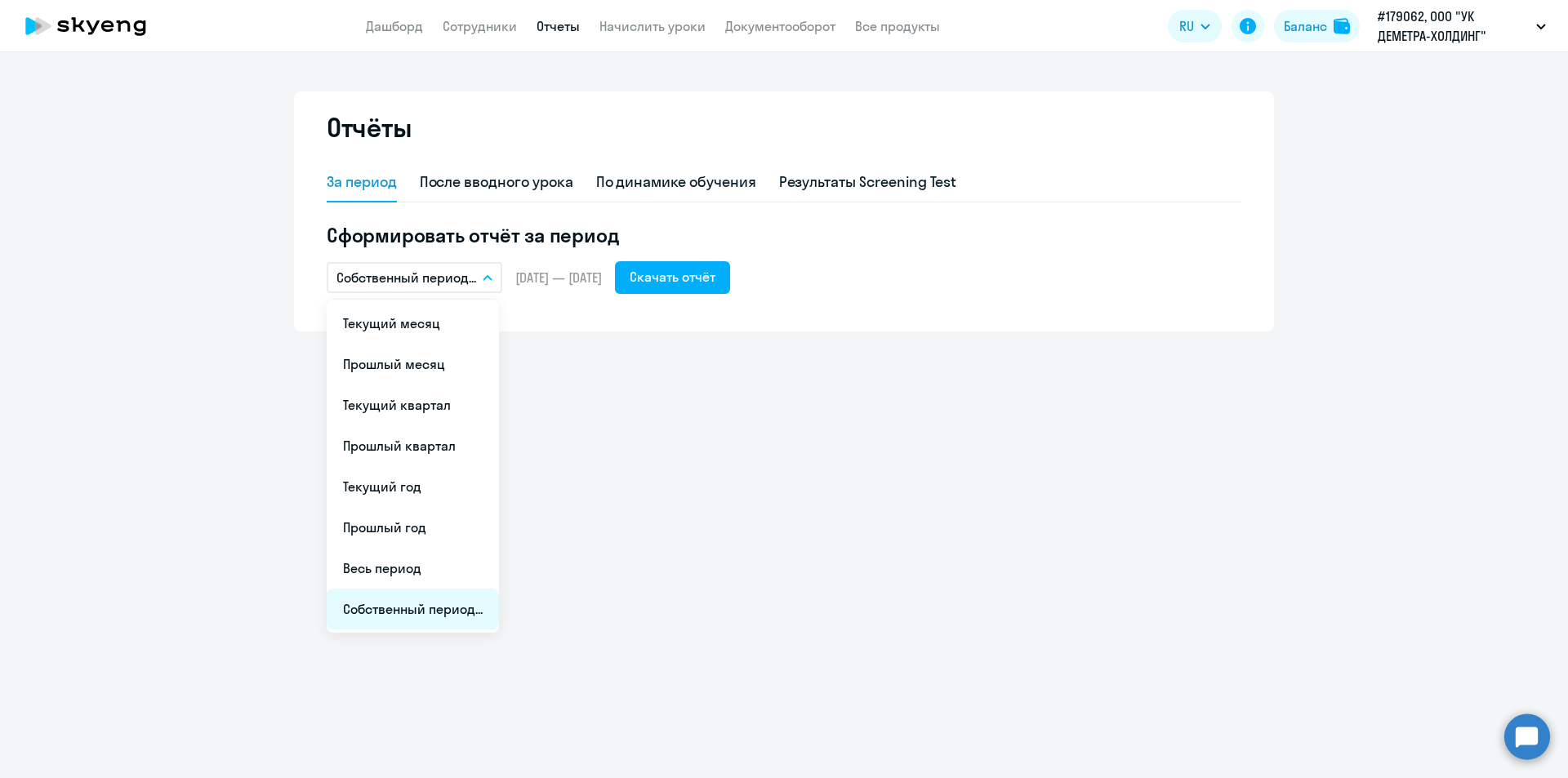
click at [424, 612] on li "Собственный период..." at bounding box center [413, 609] width 172 height 41
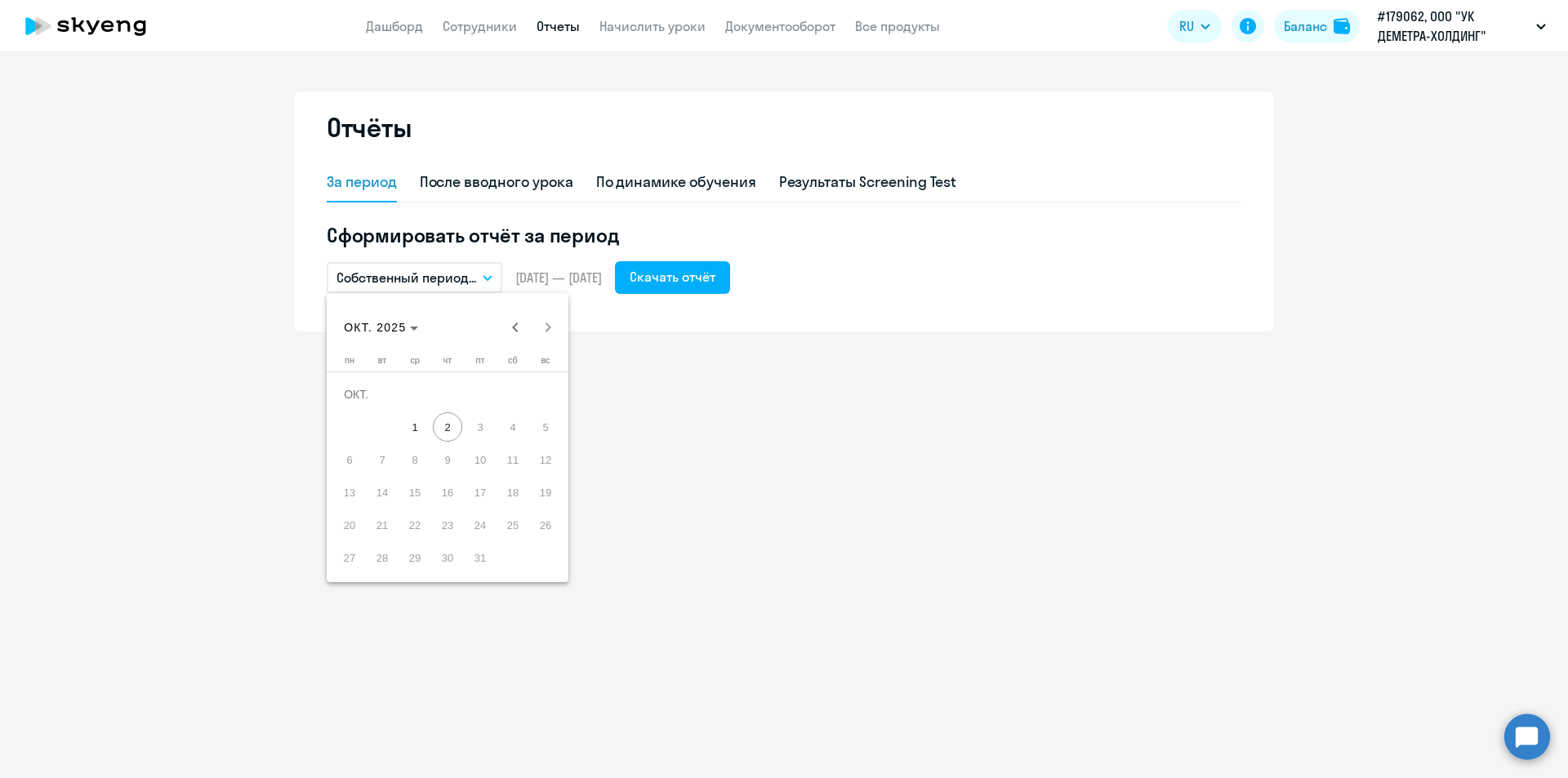
click at [705, 431] on div at bounding box center [784, 389] width 1568 height 778
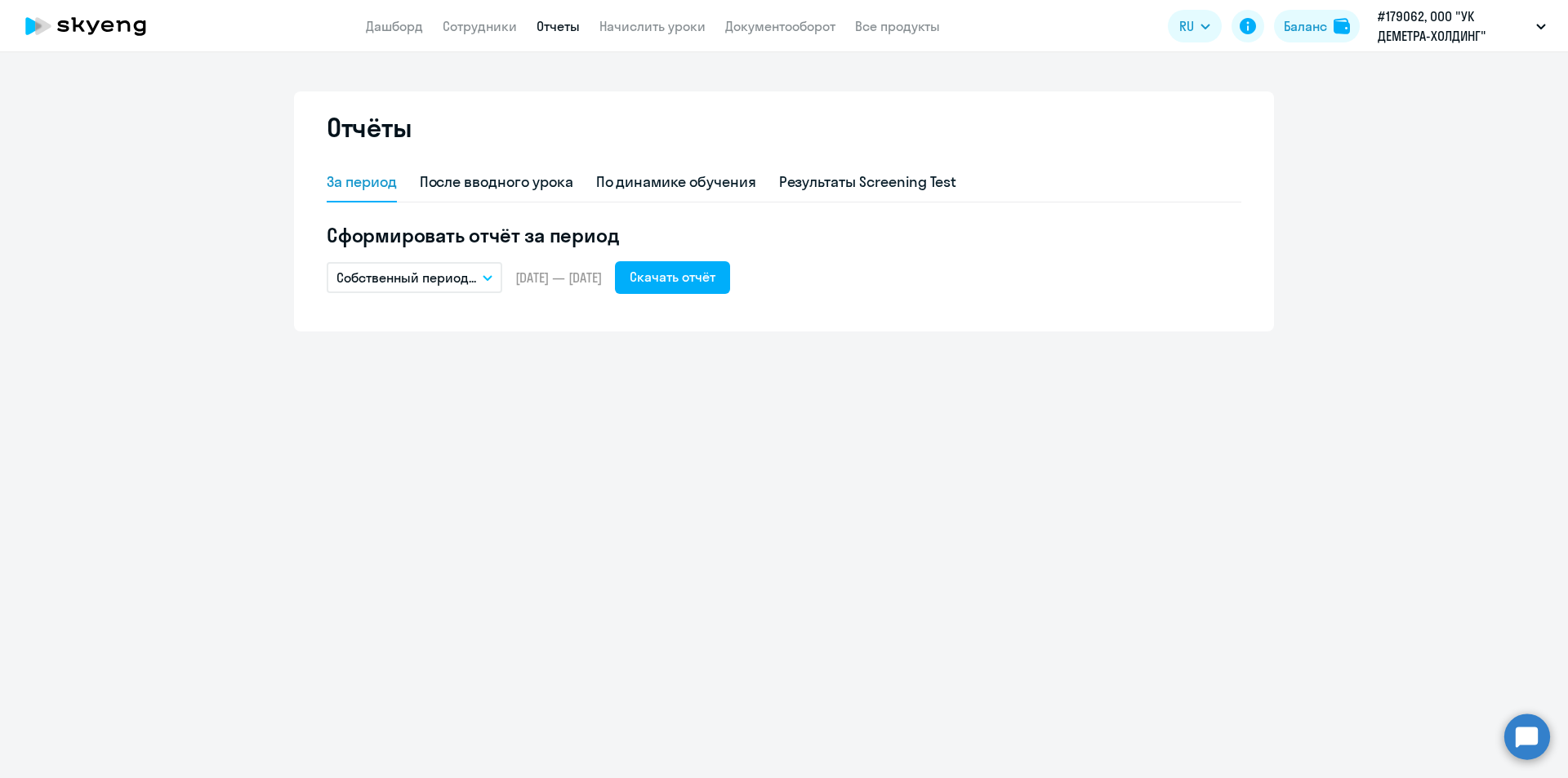
click at [483, 267] on button "Собственный период..." at bounding box center [415, 278] width 176 height 31
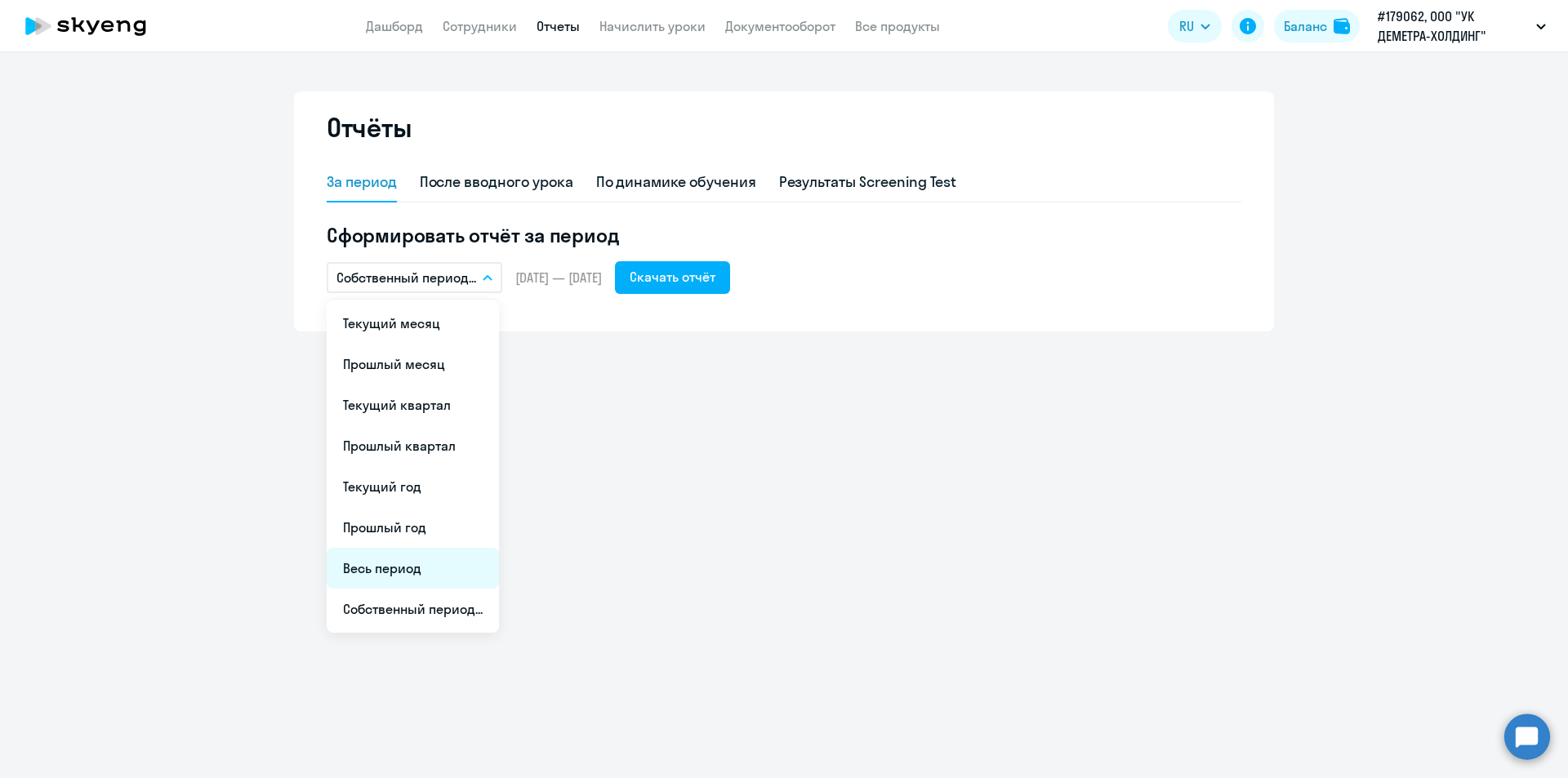
click at [424, 560] on li "Весь период" at bounding box center [413, 568] width 172 height 41
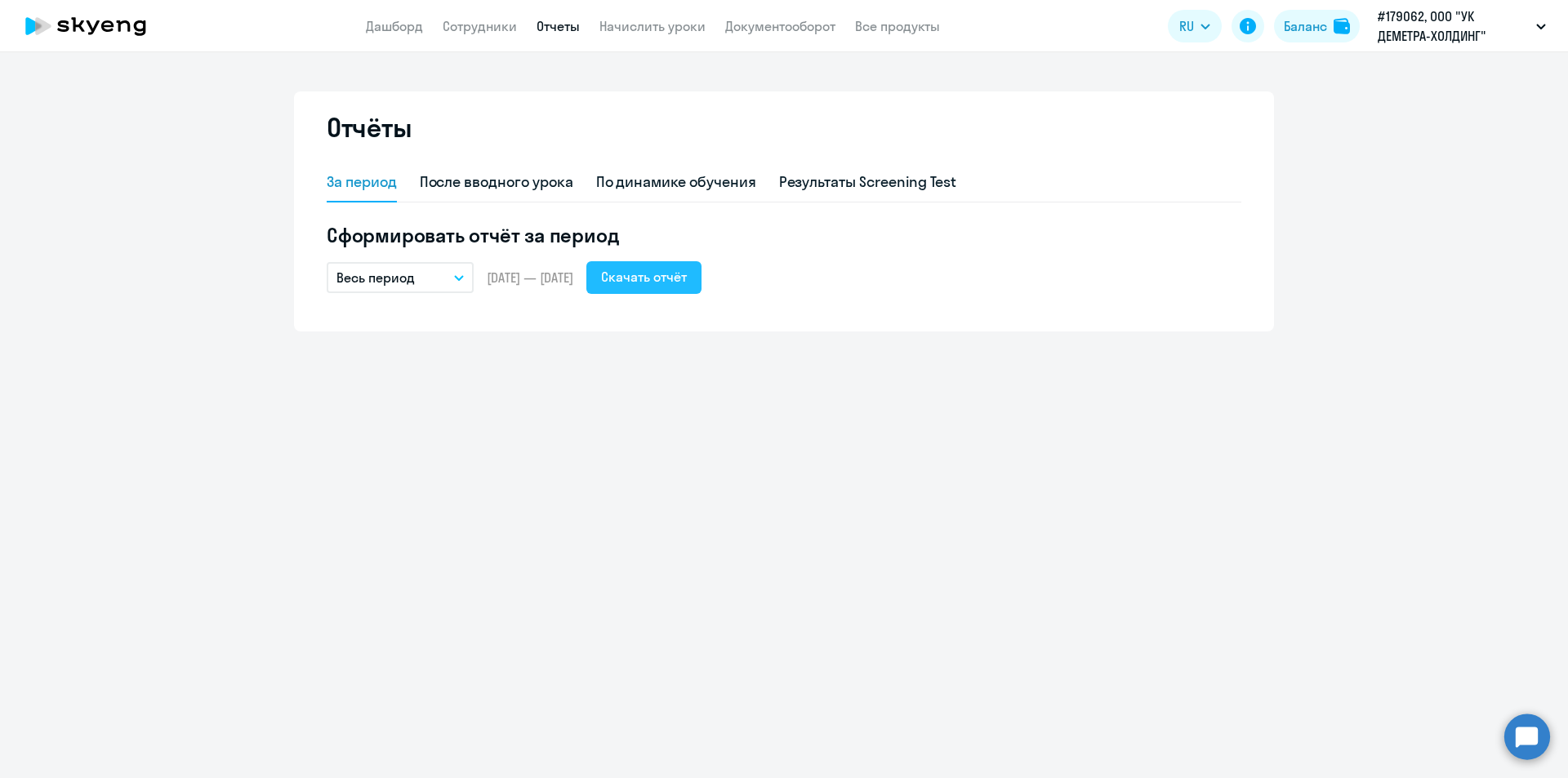
click at [687, 268] on div "Скачать отчёт" at bounding box center [644, 277] width 86 height 20
